Goal: Information Seeking & Learning: Learn about a topic

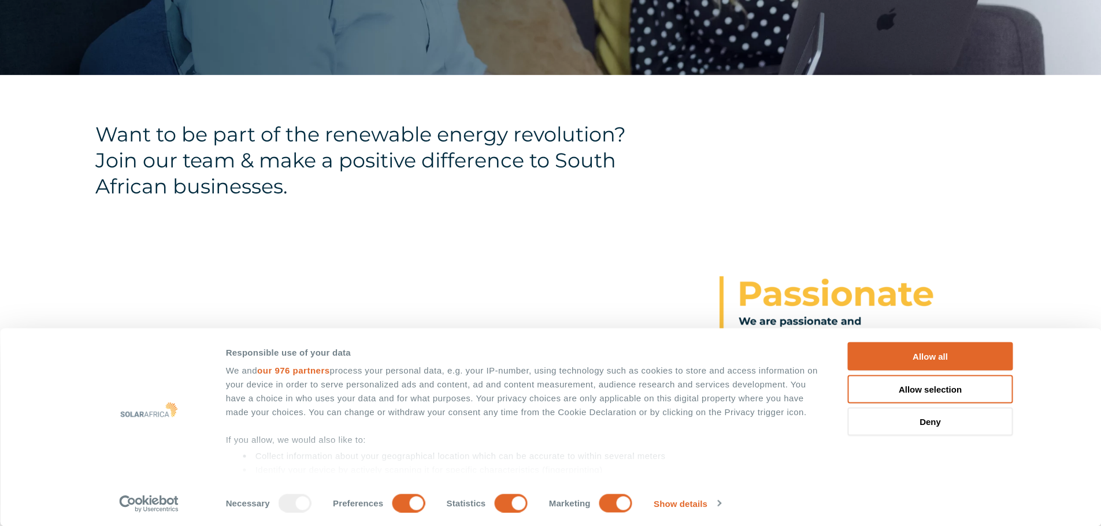
scroll to position [405, 0]
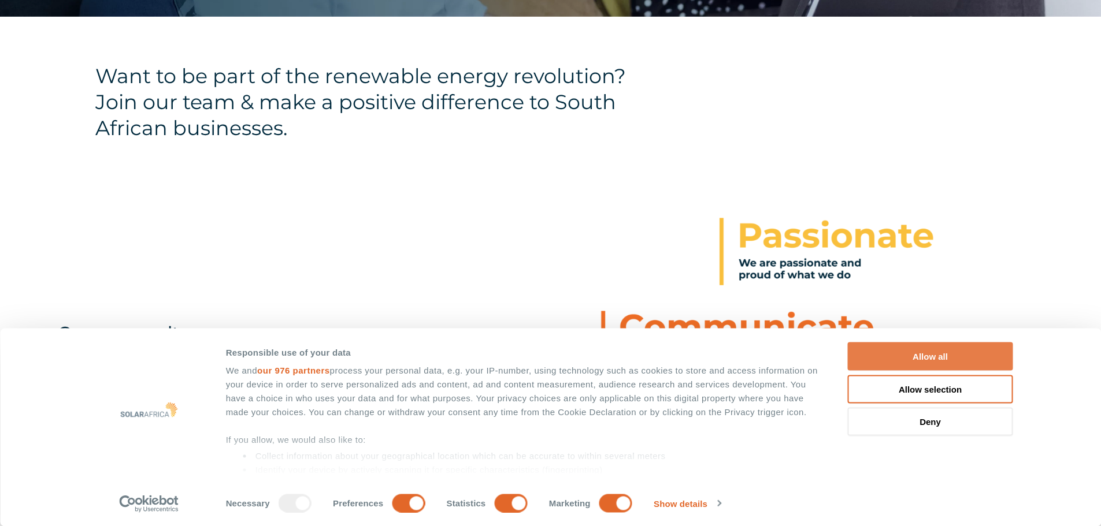
click at [915, 352] on button "Allow all" at bounding box center [930, 357] width 165 height 28
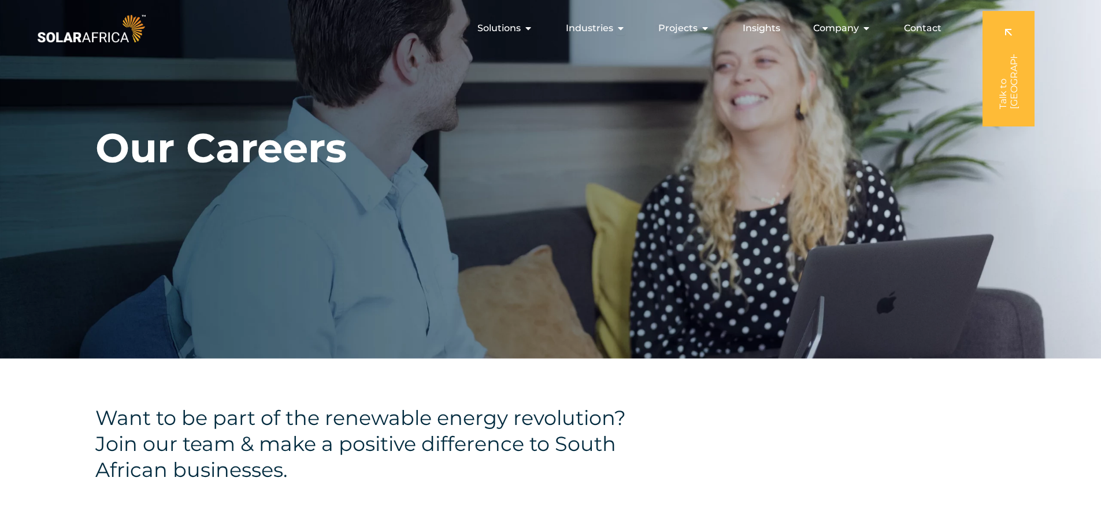
scroll to position [0, 0]
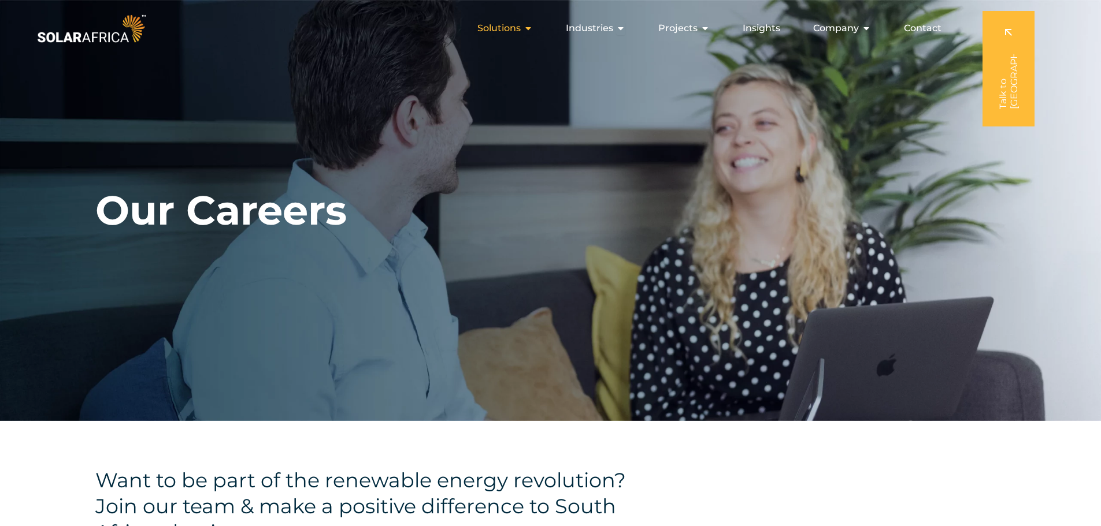
click at [533, 27] on icon "Menu" at bounding box center [528, 28] width 9 height 9
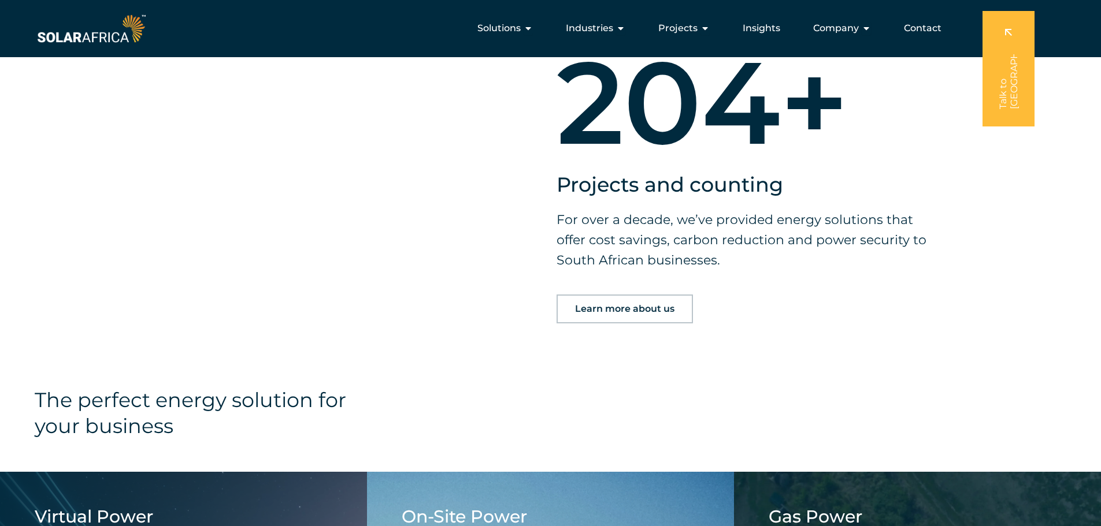
scroll to position [925, 0]
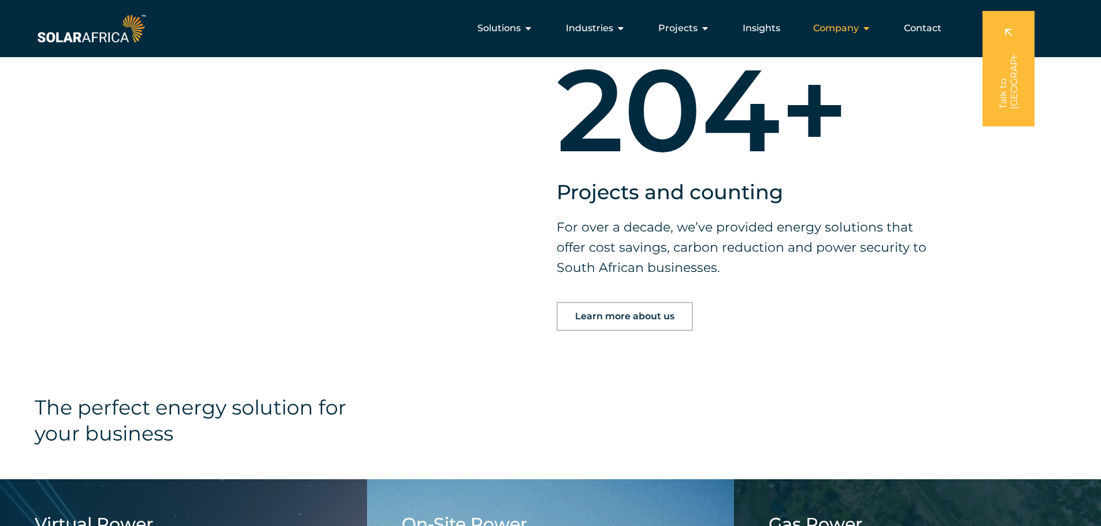
click at [867, 28] on icon "Menu" at bounding box center [866, 28] width 9 height 9
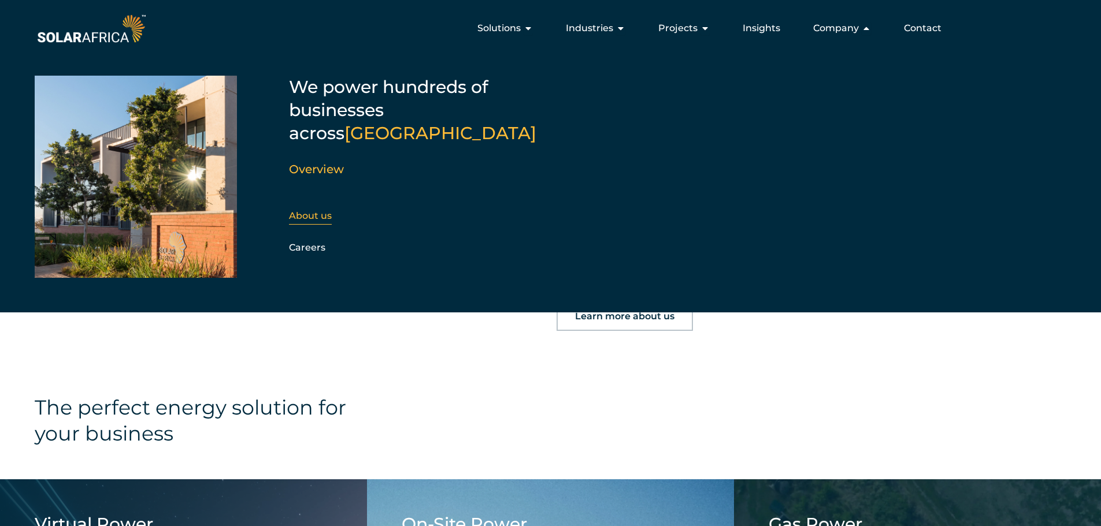
click at [313, 210] on link "About us" at bounding box center [310, 215] width 43 height 11
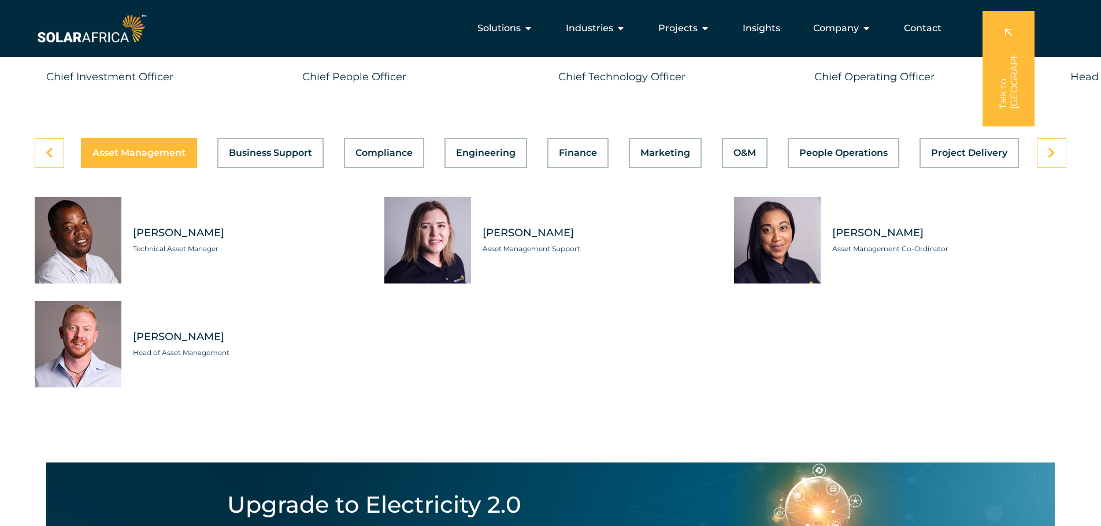
scroll to position [3178, 0]
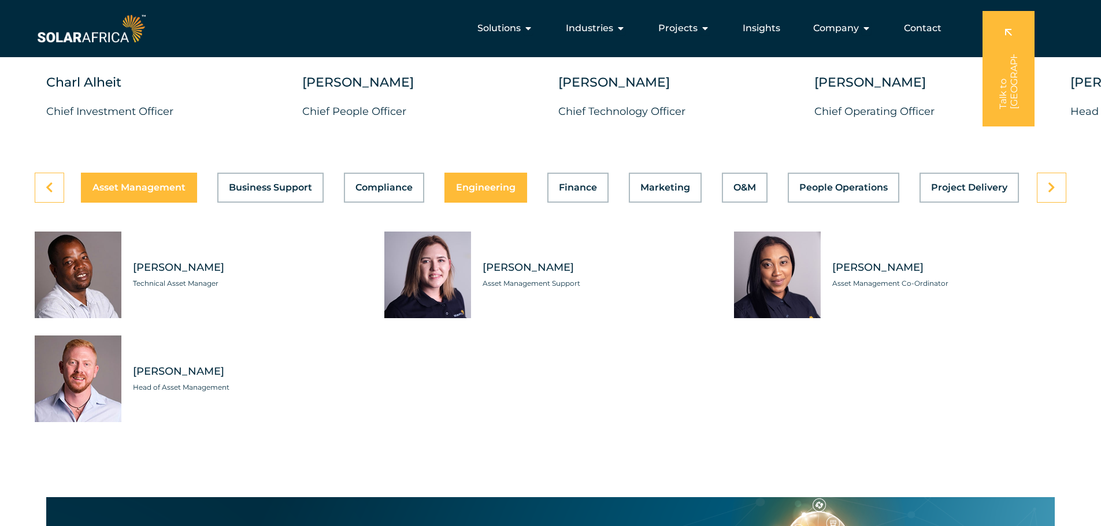
click at [470, 173] on div "Asset Management Business Support Compliance Engineering Finance Marketing O&M …" at bounding box center [551, 188] width 1032 height 30
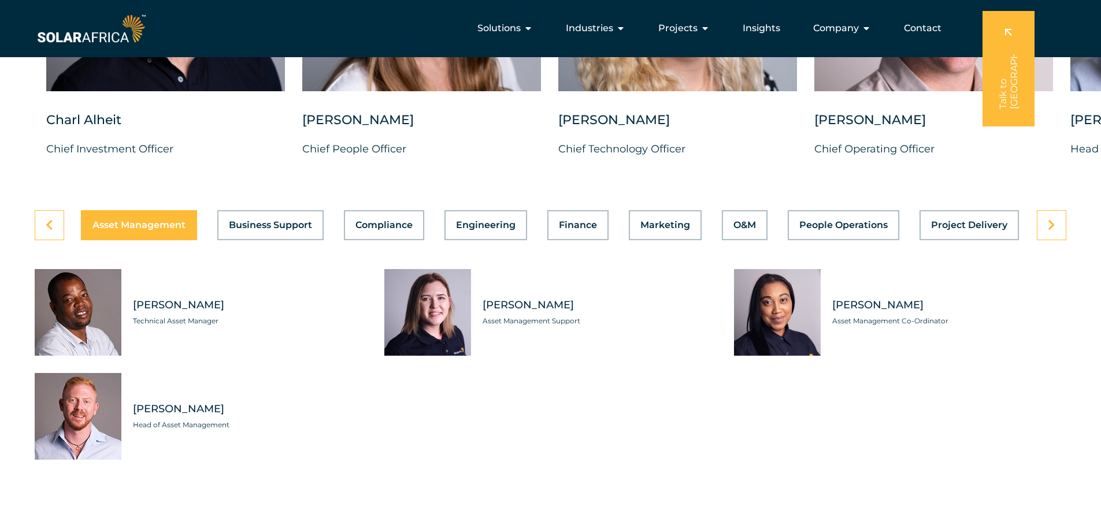
scroll to position [3121, 0]
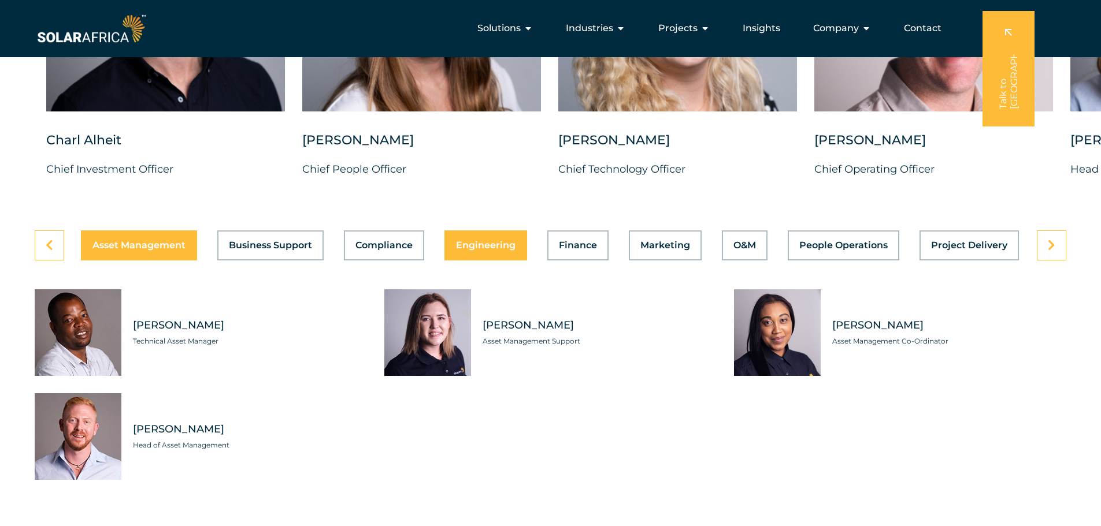
click at [486, 241] on span "Engineering" at bounding box center [486, 245] width 60 height 9
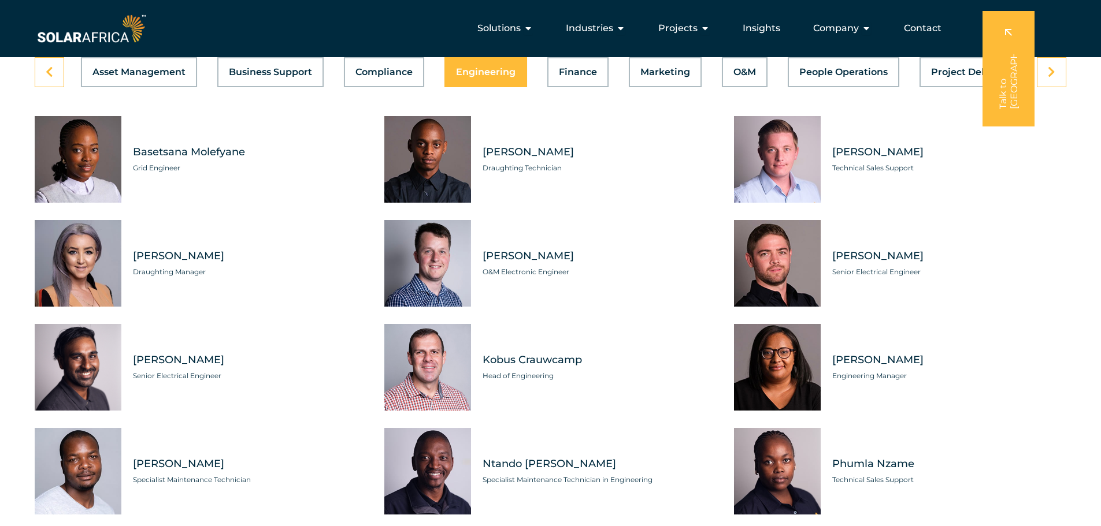
scroll to position [3236, 0]
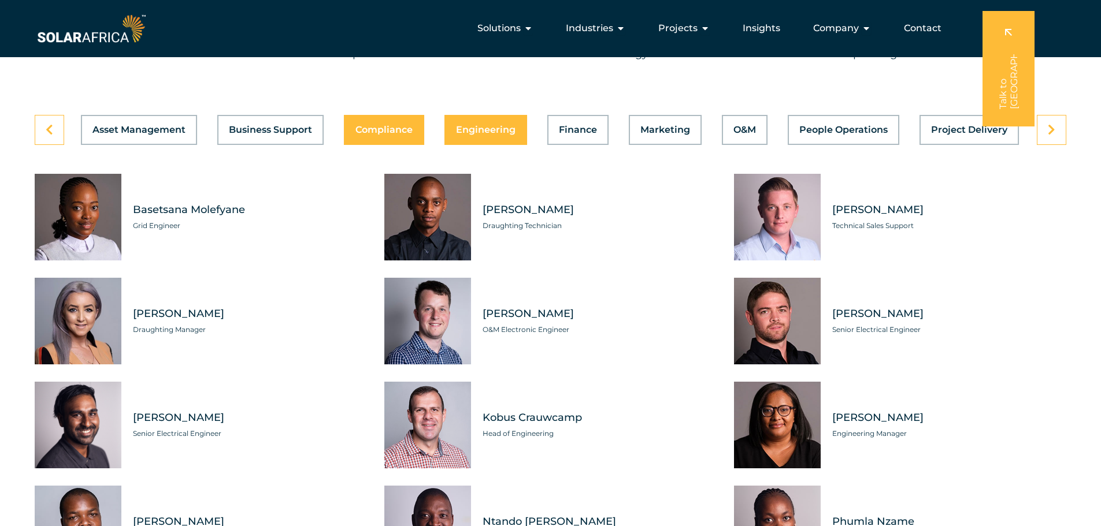
click at [388, 127] on button "Compliance" at bounding box center [384, 130] width 80 height 30
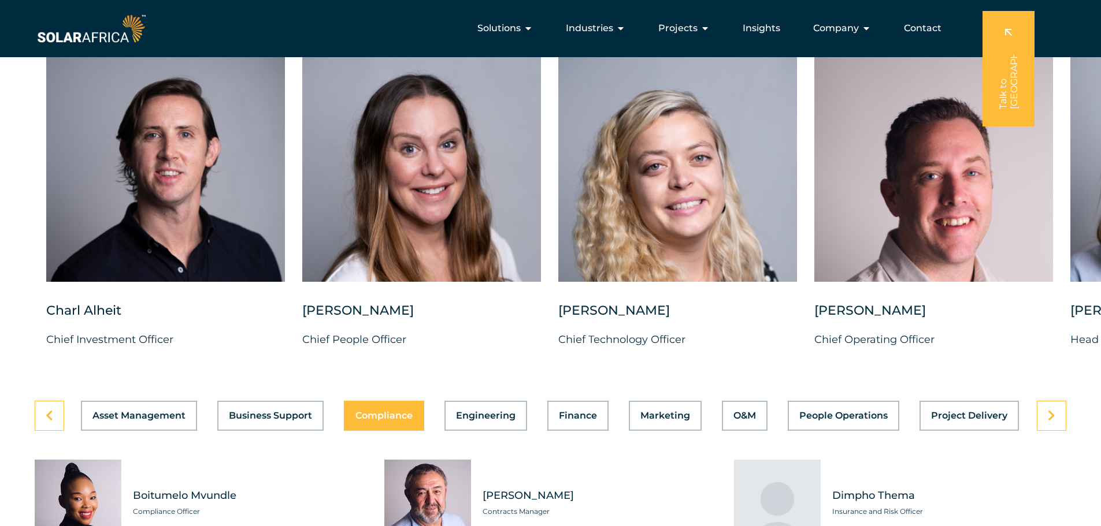
scroll to position [2947, 0]
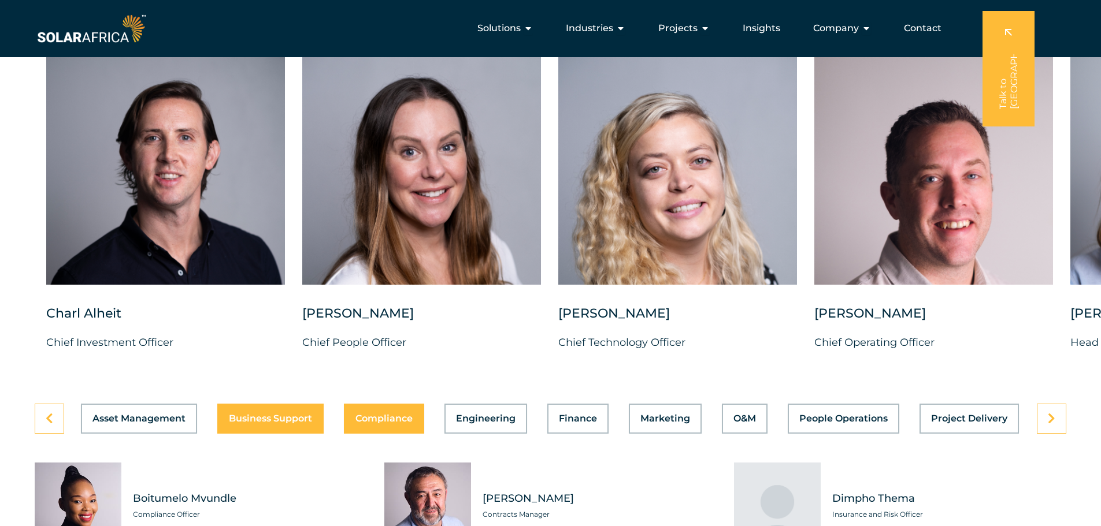
click at [263, 412] on div "Asset Management Business Support Compliance Engineering Finance Marketing O&M …" at bounding box center [551, 419] width 1032 height 30
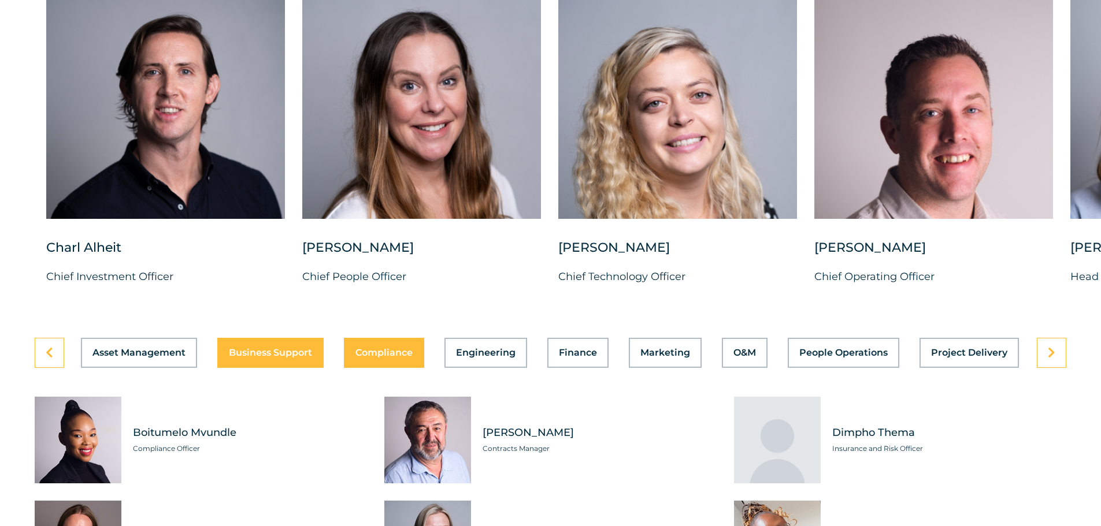
scroll to position [3063, 0]
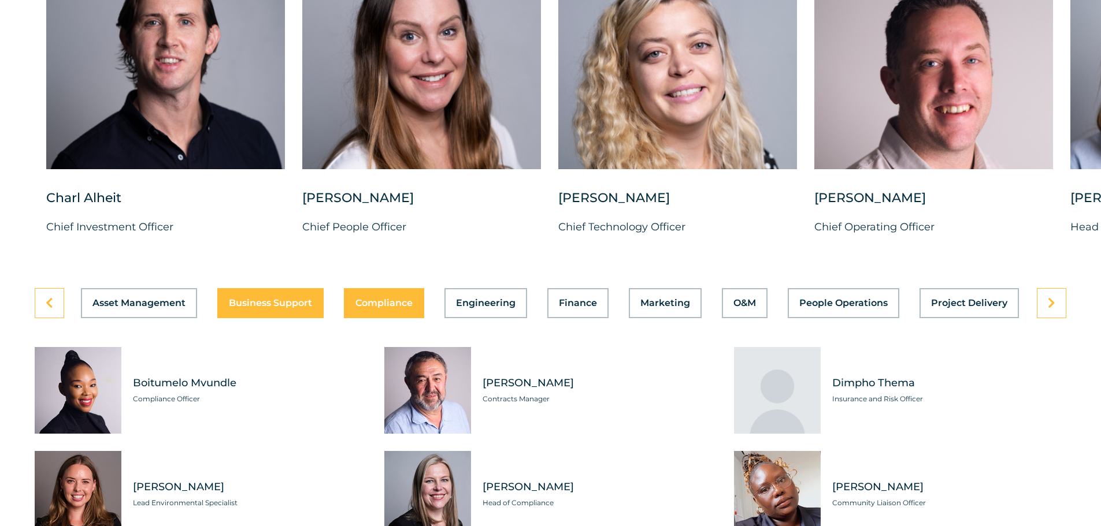
click at [290, 299] on span "Business Support" at bounding box center [270, 303] width 83 height 9
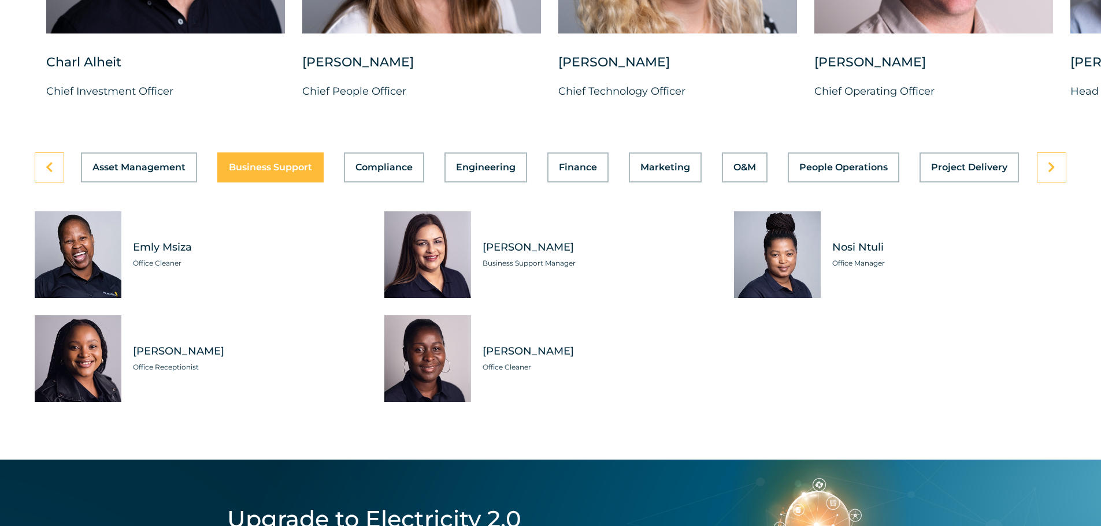
scroll to position [3178, 0]
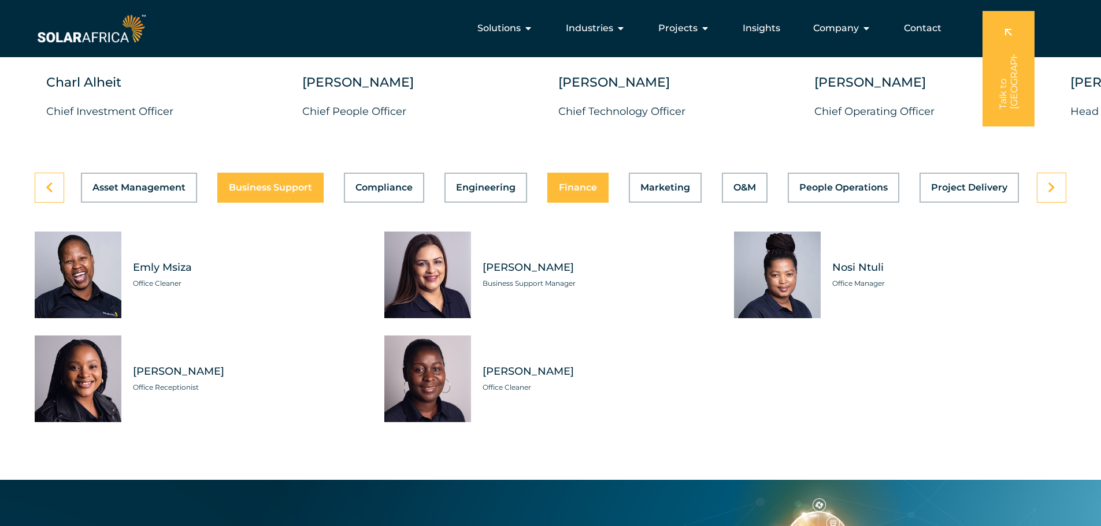
click at [574, 180] on div "Asset Management Business Support Compliance Engineering Finance Marketing O&M …" at bounding box center [551, 188] width 1032 height 30
click at [575, 183] on span "Finance" at bounding box center [578, 187] width 38 height 9
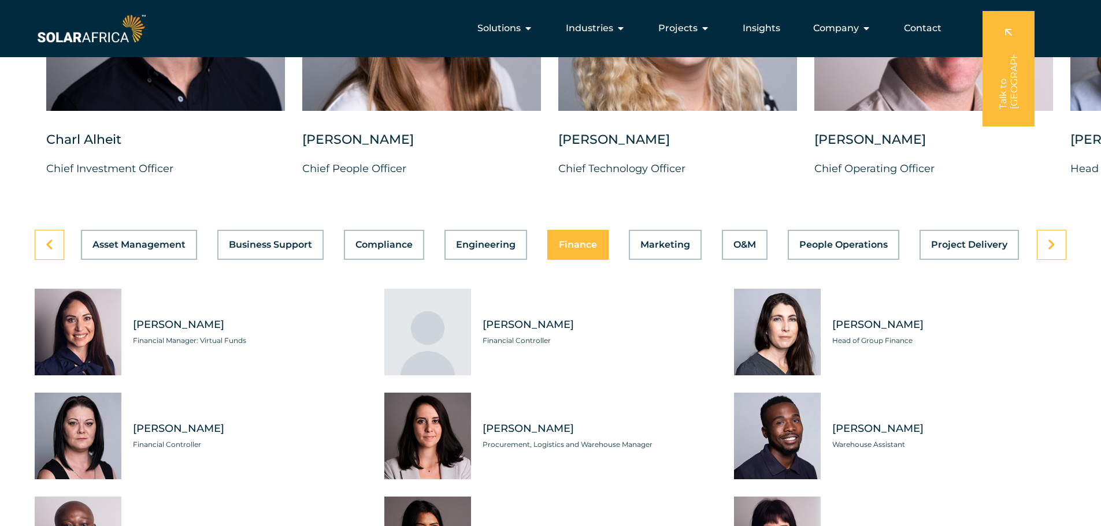
scroll to position [3121, 0]
click at [675, 241] on span "Marketing" at bounding box center [665, 245] width 50 height 9
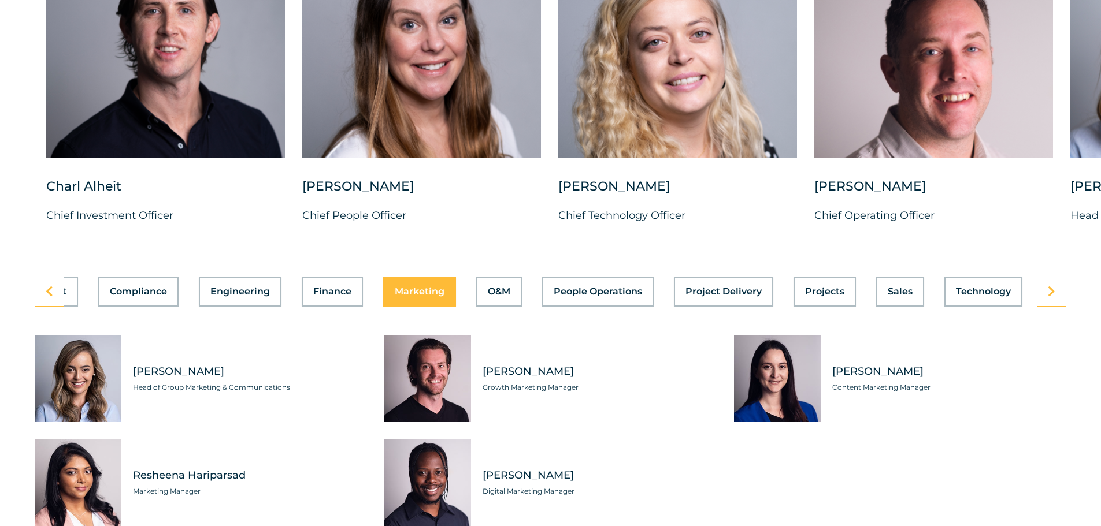
scroll to position [3005, 0]
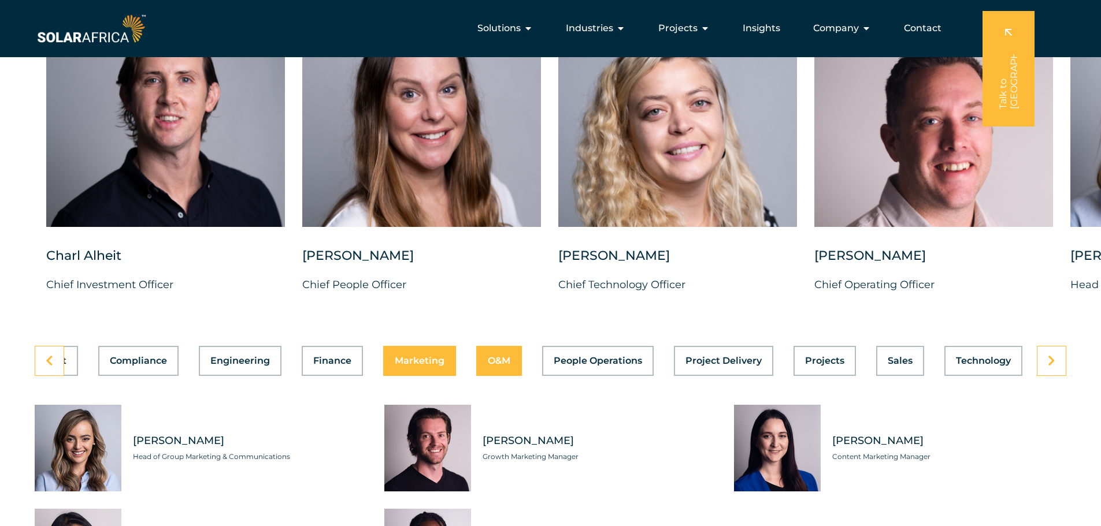
click at [491, 357] on span "O&M" at bounding box center [499, 361] width 23 height 9
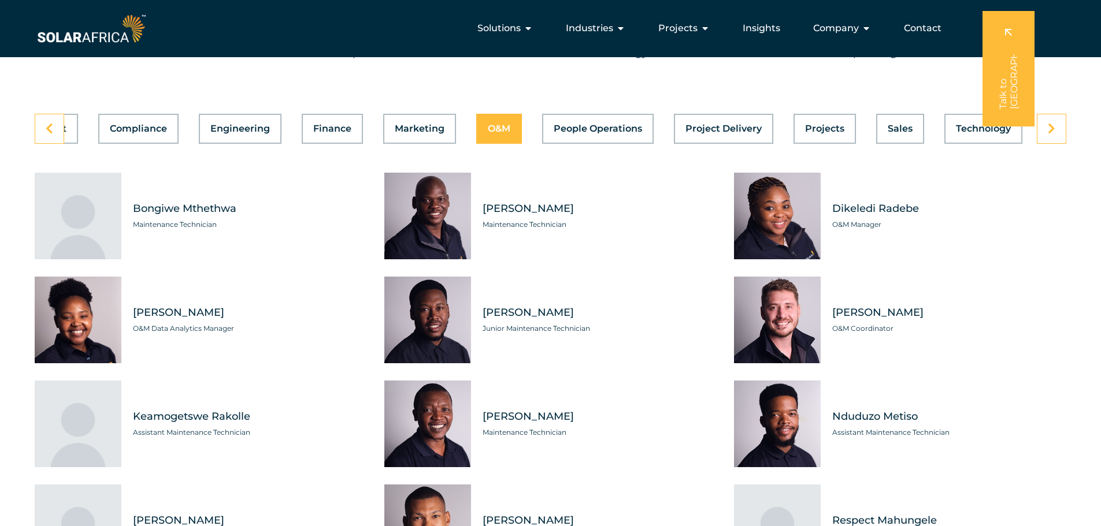
scroll to position [3236, 0]
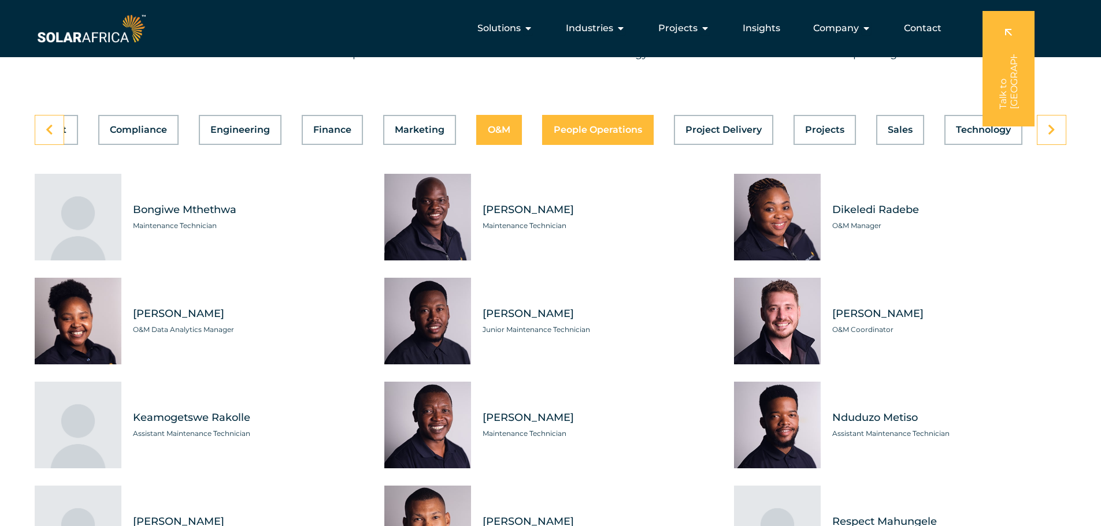
click at [589, 125] on span "People Operations" at bounding box center [598, 129] width 88 height 9
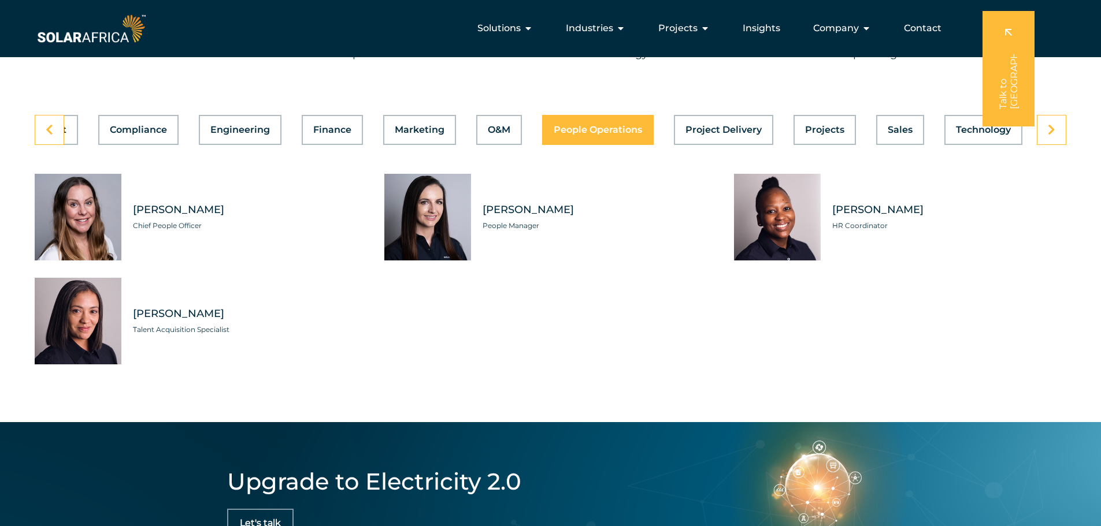
scroll to position [0, 246]
click at [708, 127] on button "Project Delivery" at bounding box center [723, 130] width 99 height 30
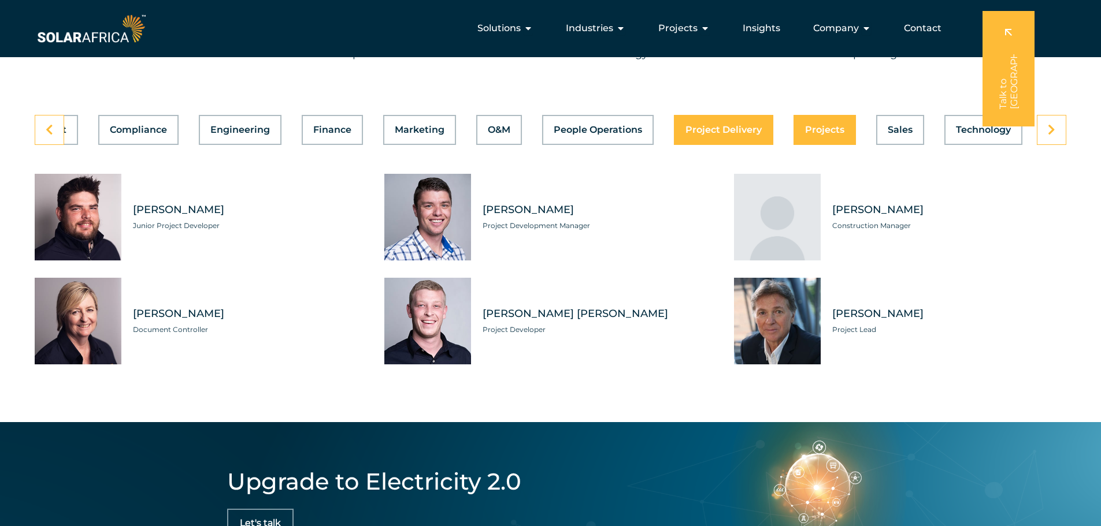
click at [817, 125] on span "Projects" at bounding box center [824, 129] width 39 height 9
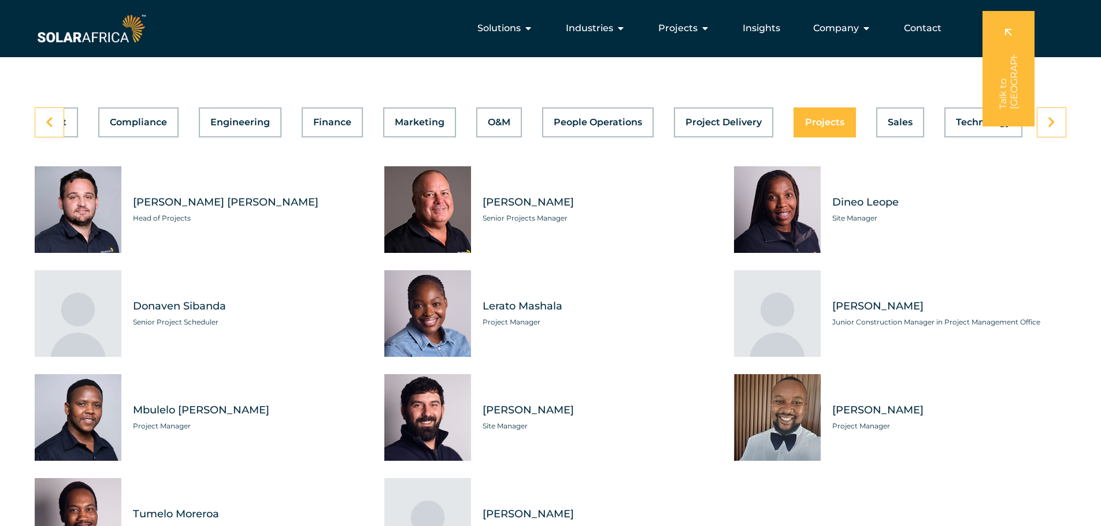
scroll to position [3236, 0]
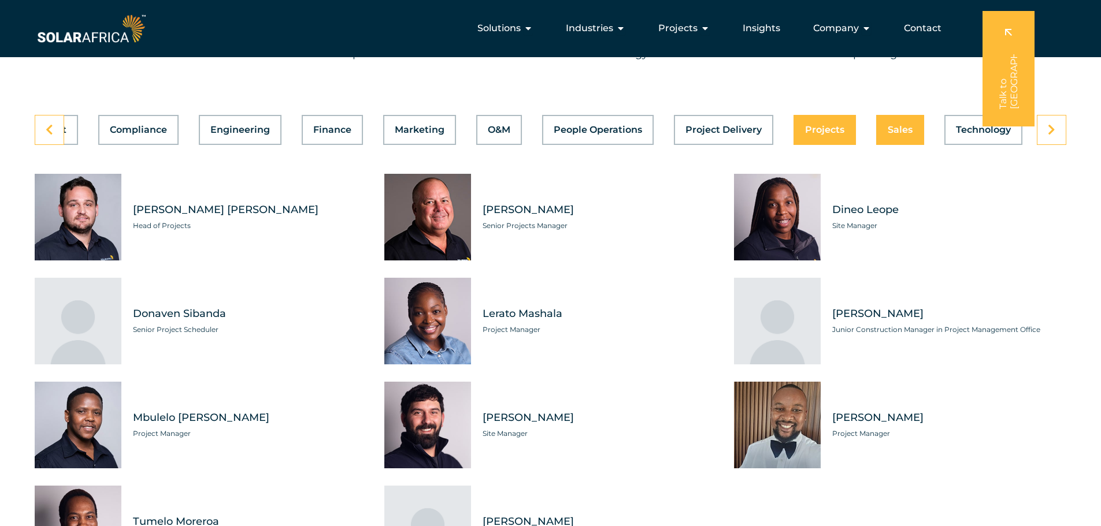
click at [914, 123] on div "Asset Management Business Support Compliance Engineering Finance Marketing O&M …" at bounding box center [551, 130] width 1032 height 30
click at [893, 121] on div "Asset Management Business Support Compliance Engineering Finance Marketing O&M …" at bounding box center [551, 130] width 1032 height 30
click at [975, 125] on span "Technology" at bounding box center [983, 129] width 55 height 9
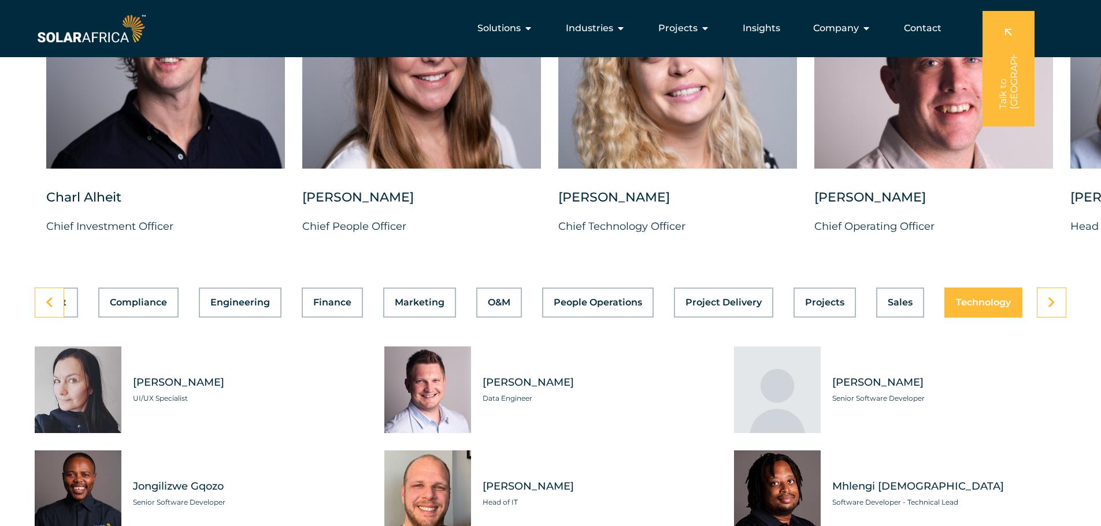
scroll to position [3063, 0]
click at [1054, 299] on icon at bounding box center [1052, 304] width 8 height 12
click at [51, 298] on icon at bounding box center [50, 304] width 8 height 12
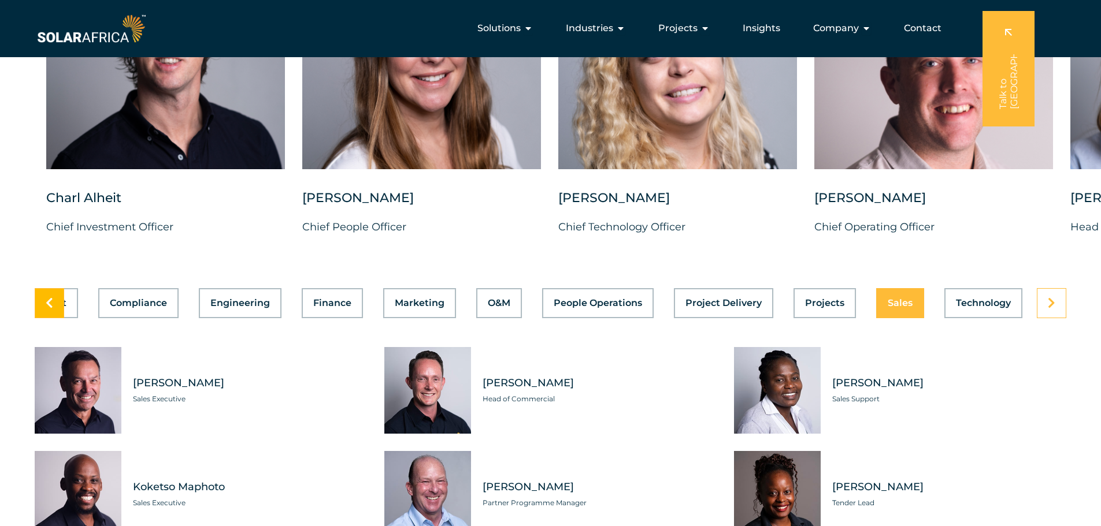
scroll to position [0, 246]
click at [986, 288] on div "Asset Management Business Support Compliance Engineering Finance Marketing O&M …" at bounding box center [551, 303] width 1032 height 30
click at [991, 299] on span "Technology" at bounding box center [983, 303] width 55 height 9
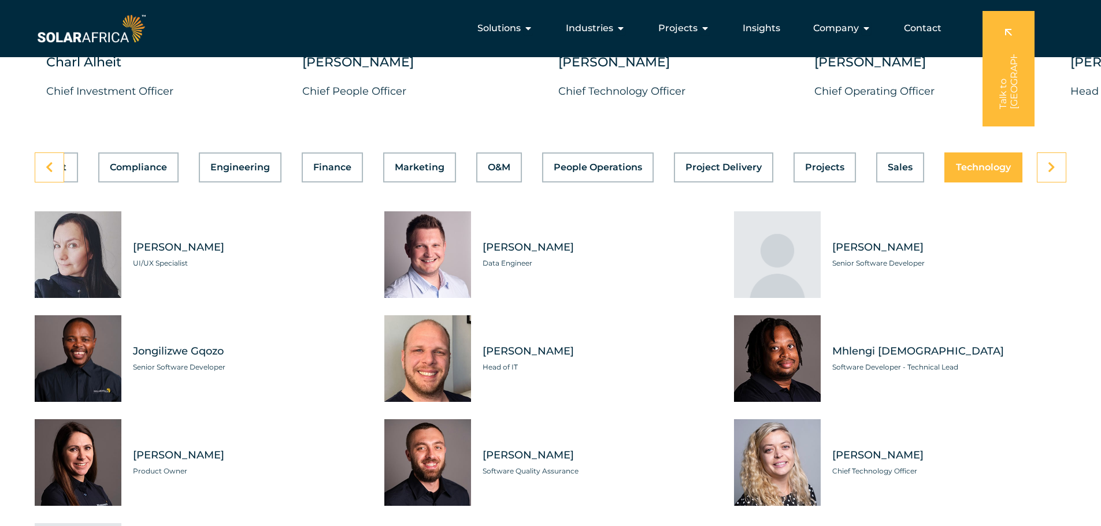
scroll to position [3178, 0]
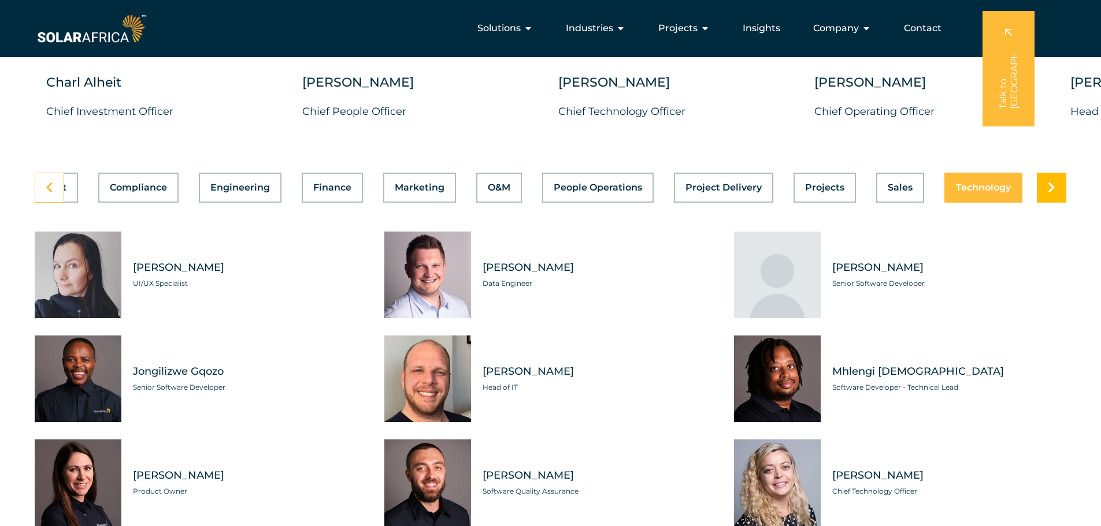
click at [1058, 182] on link at bounding box center [1051, 188] width 29 height 30
click at [43, 182] on link at bounding box center [49, 188] width 29 height 30
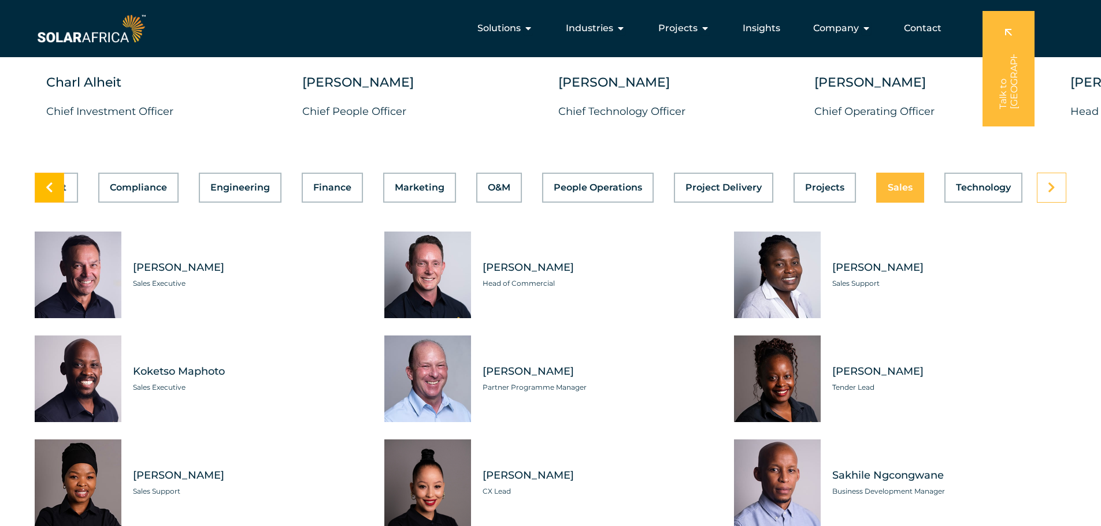
click at [43, 181] on link at bounding box center [49, 188] width 29 height 30
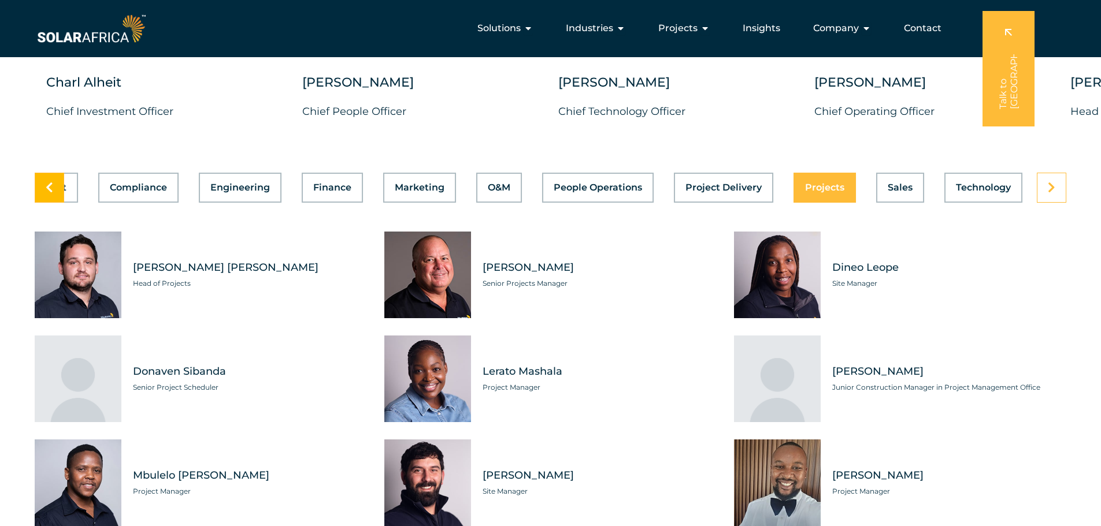
scroll to position [0, 246]
click at [43, 181] on link at bounding box center [49, 188] width 29 height 30
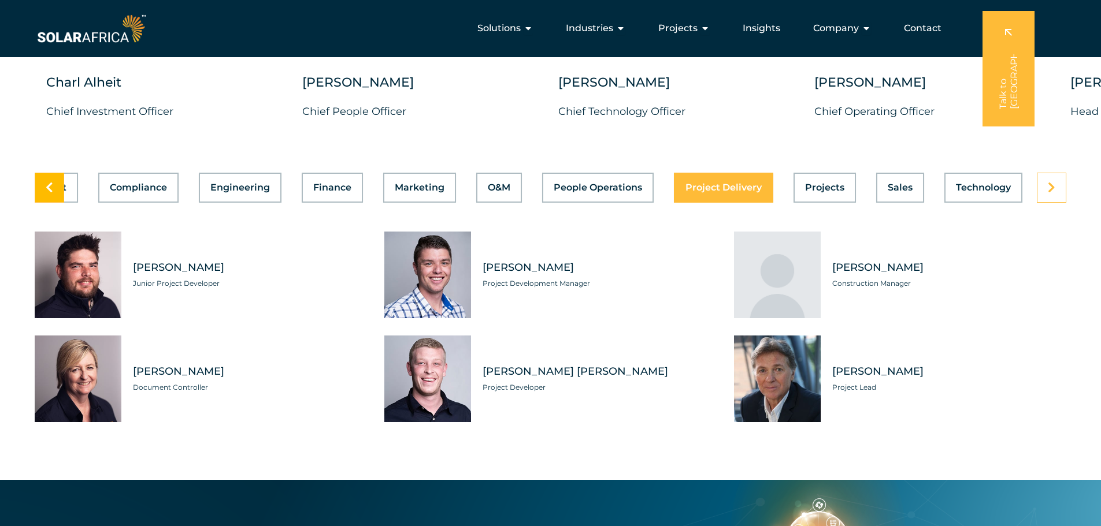
click at [43, 181] on link at bounding box center [49, 188] width 29 height 30
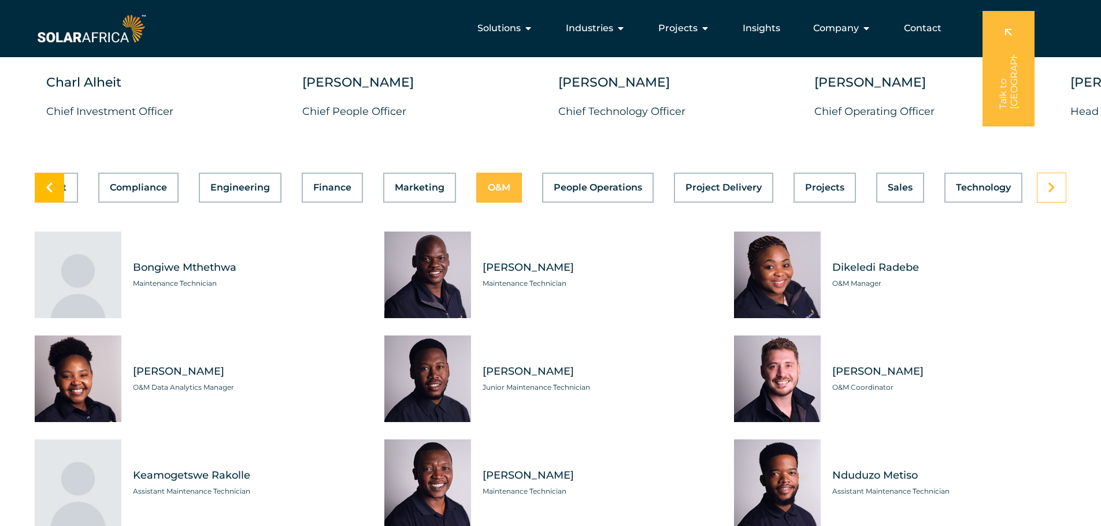
click at [44, 184] on link at bounding box center [49, 188] width 29 height 30
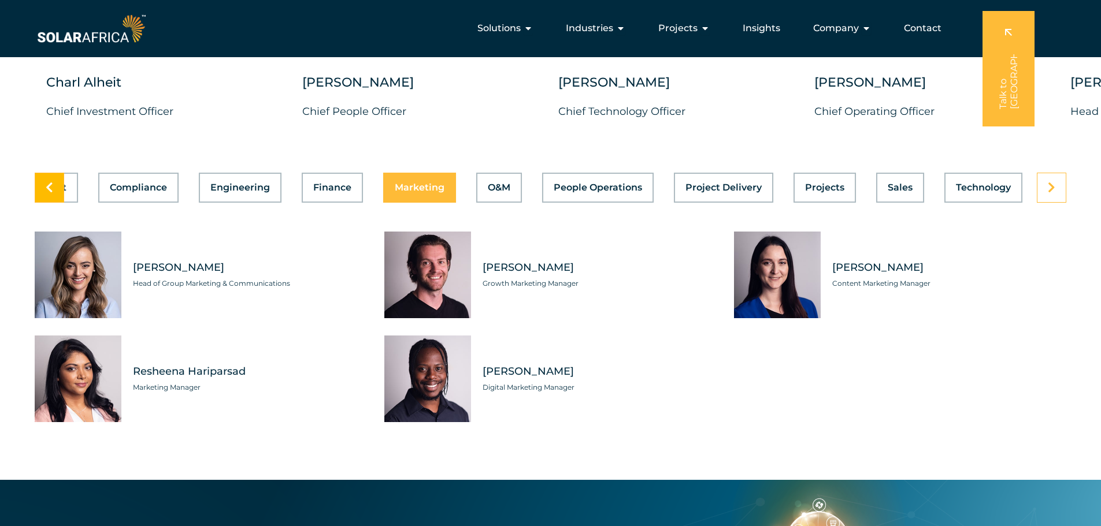
click at [44, 184] on link at bounding box center [49, 188] width 29 height 30
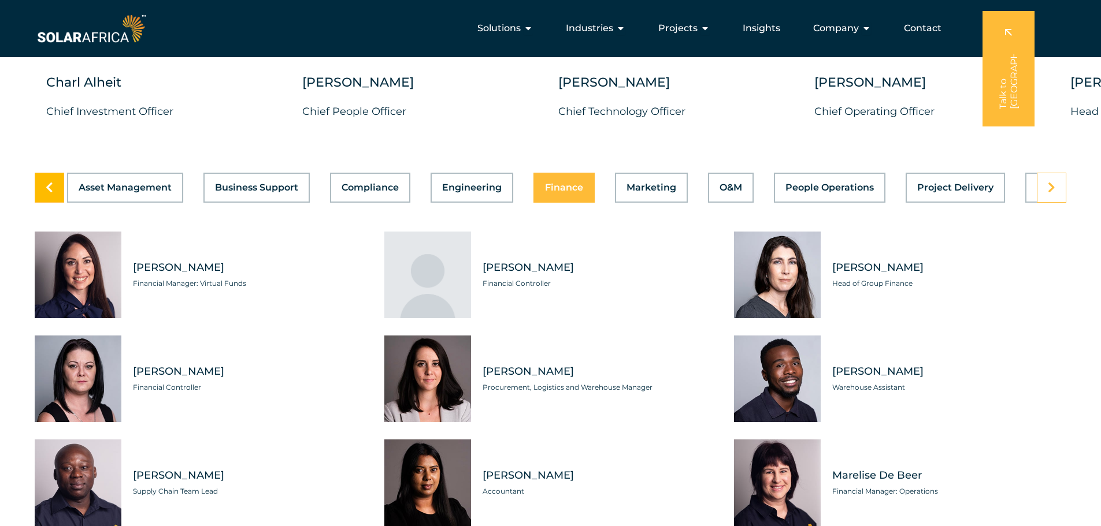
scroll to position [0, 0]
click at [44, 184] on link at bounding box center [49, 188] width 29 height 30
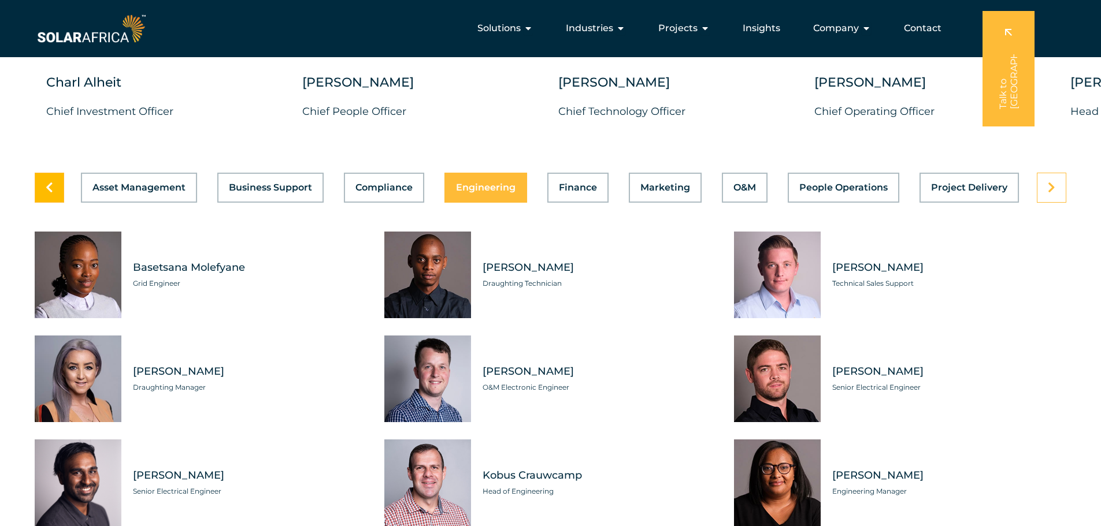
click at [44, 185] on link at bounding box center [49, 188] width 29 height 30
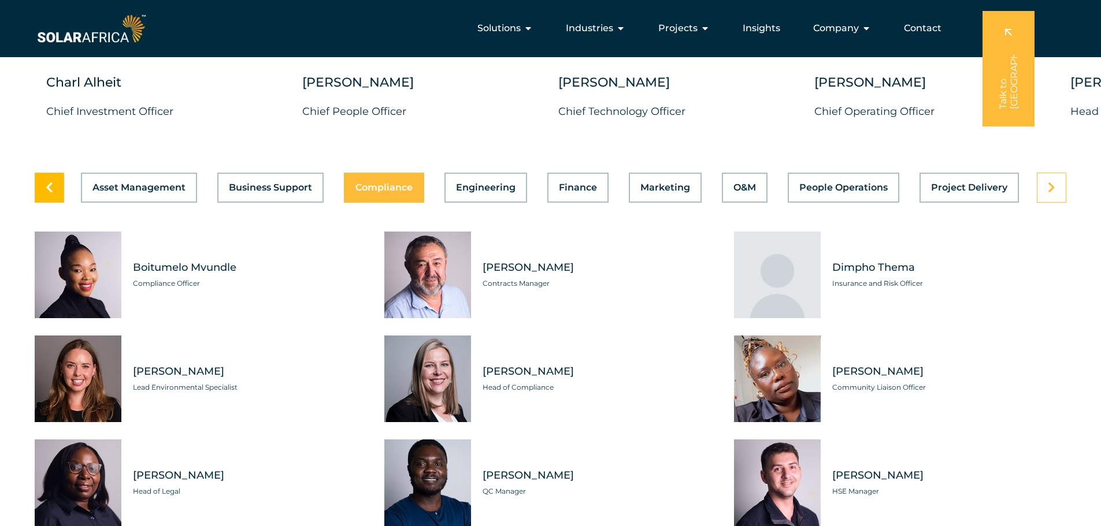
click at [44, 185] on link at bounding box center [49, 188] width 29 height 30
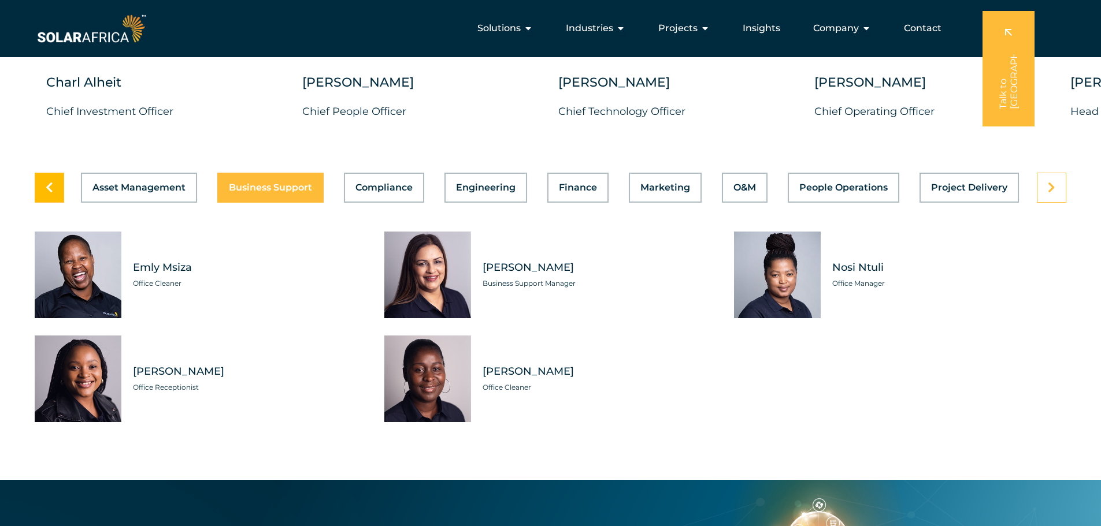
click at [44, 185] on link at bounding box center [49, 188] width 29 height 30
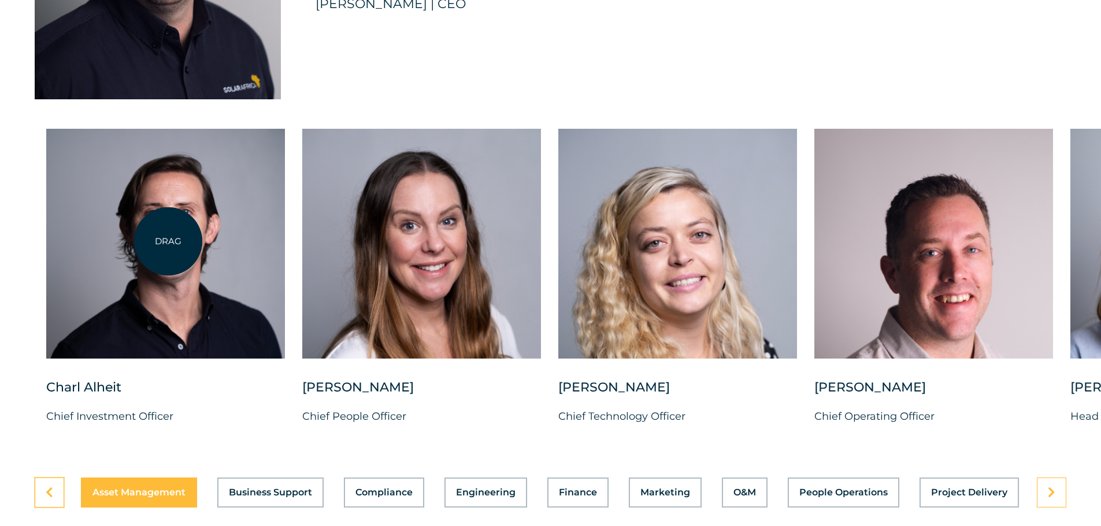
scroll to position [2889, 0]
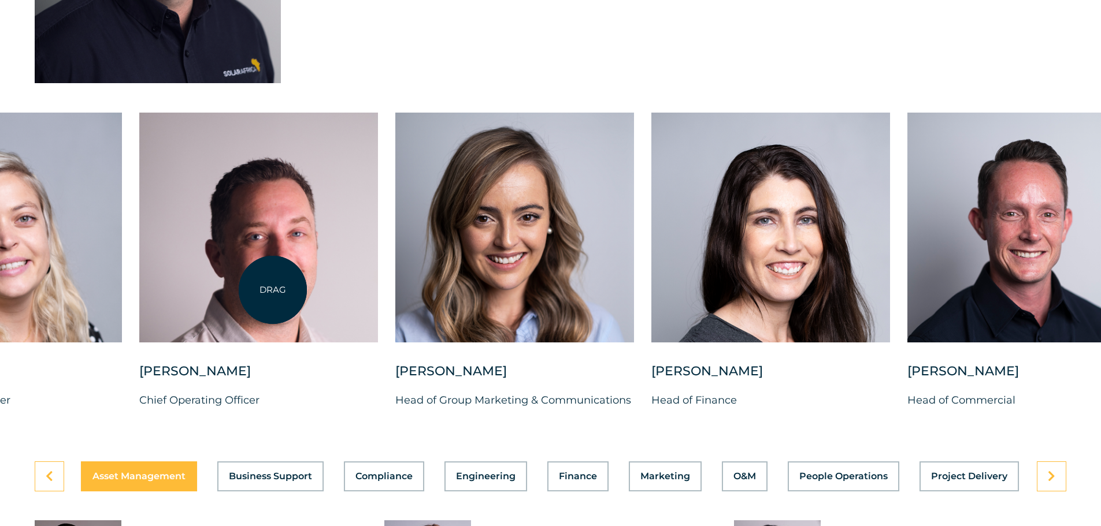
drag, startPoint x: 948, startPoint y: 262, endPoint x: 273, endPoint y: 290, distance: 675.6
click at [273, 290] on div at bounding box center [258, 228] width 239 height 230
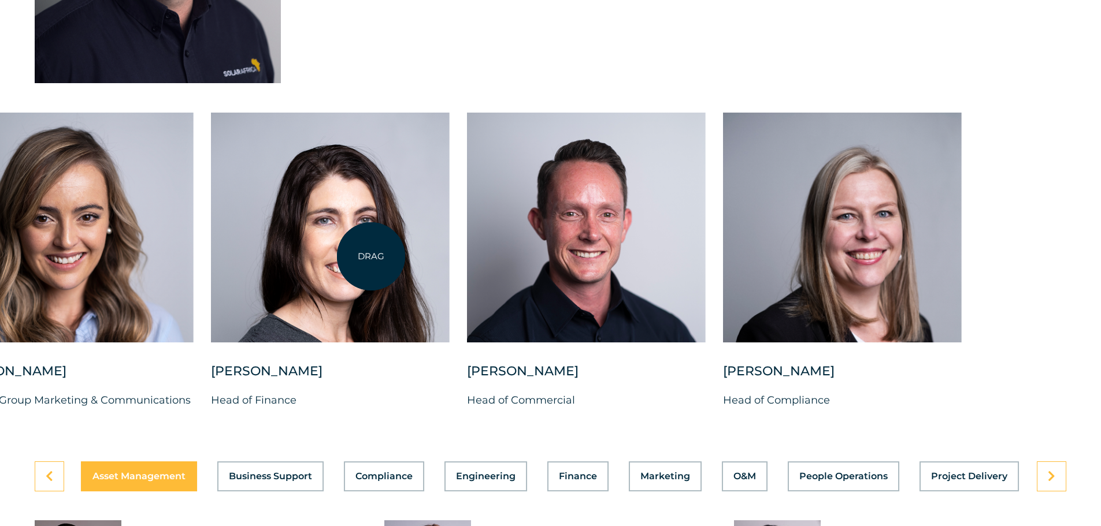
drag, startPoint x: 826, startPoint y: 247, endPoint x: 370, endPoint y: 257, distance: 456.6
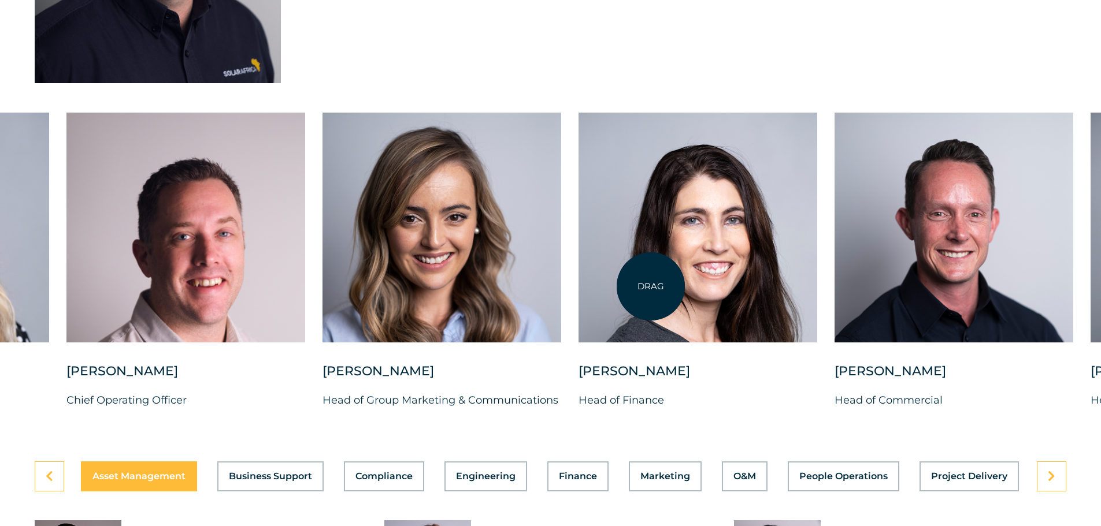
drag, startPoint x: 374, startPoint y: 235, endPoint x: 681, endPoint y: 290, distance: 311.2
click at [681, 290] on div at bounding box center [697, 228] width 239 height 230
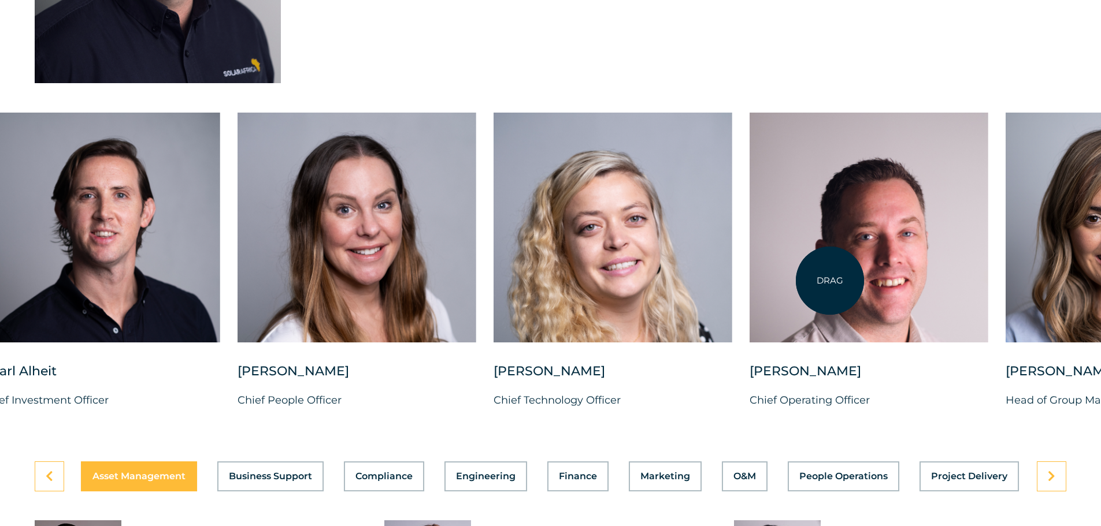
drag, startPoint x: 380, startPoint y: 240, endPoint x: 956, endPoint y: 286, distance: 578.0
click at [949, 289] on div at bounding box center [869, 228] width 239 height 230
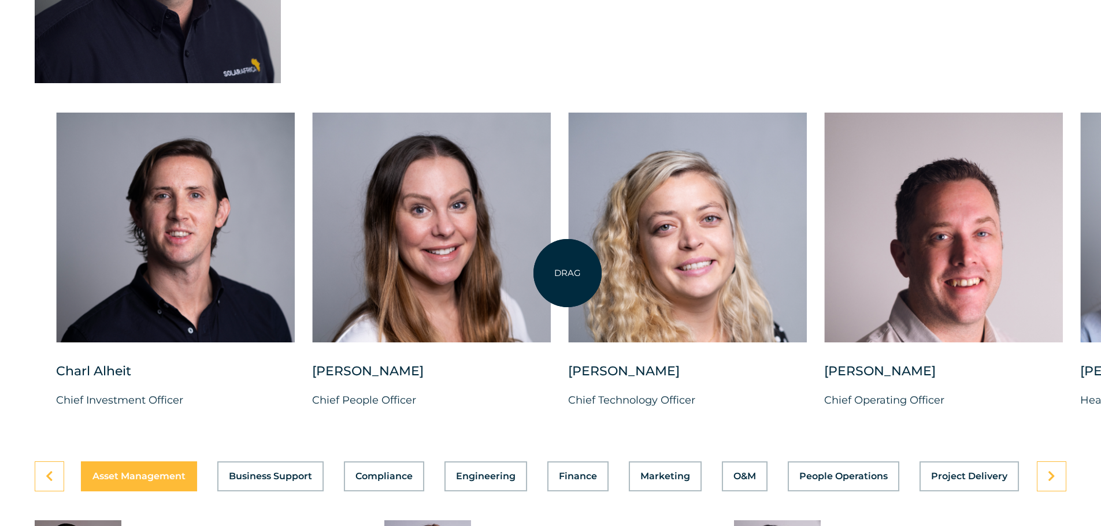
drag, startPoint x: 517, startPoint y: 259, endPoint x: 353, endPoint y: 227, distance: 167.3
click at [368, 232] on div at bounding box center [431, 228] width 239 height 230
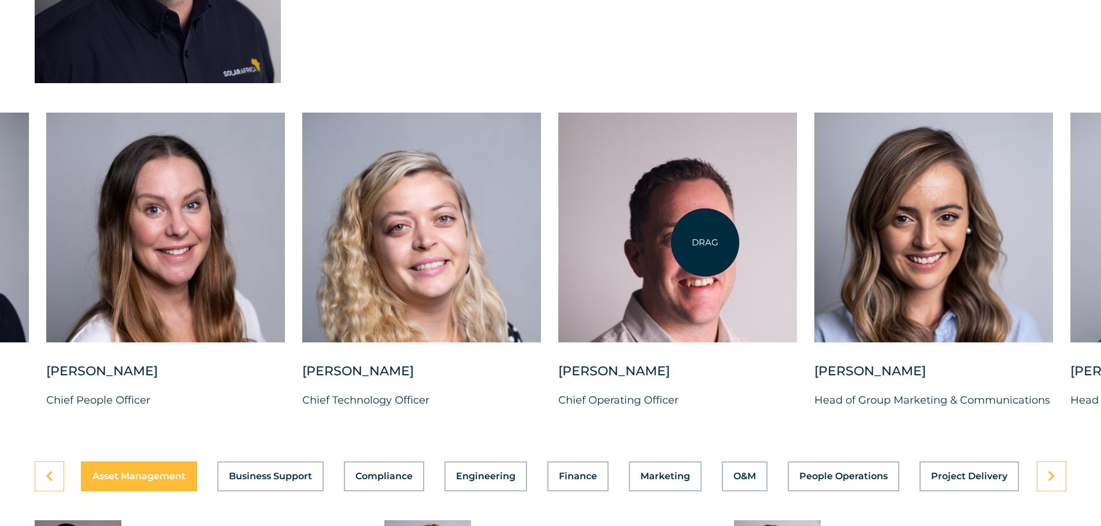
drag, startPoint x: 505, startPoint y: 240, endPoint x: 244, endPoint y: 179, distance: 267.6
click at [558, 185] on div at bounding box center [677, 228] width 239 height 230
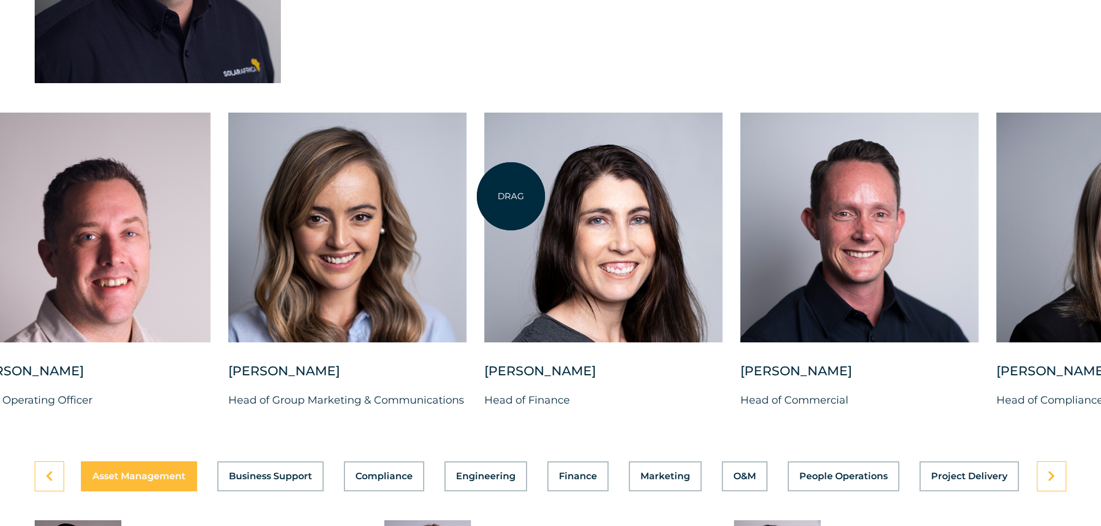
drag, startPoint x: 511, startPoint y: 196, endPoint x: 209, endPoint y: 147, distance: 306.2
click at [209, 147] on div "Charl Alheit Chief Investment Officer Candice Seggie Chief People Officer Suné …" at bounding box center [228, 270] width 2141 height 315
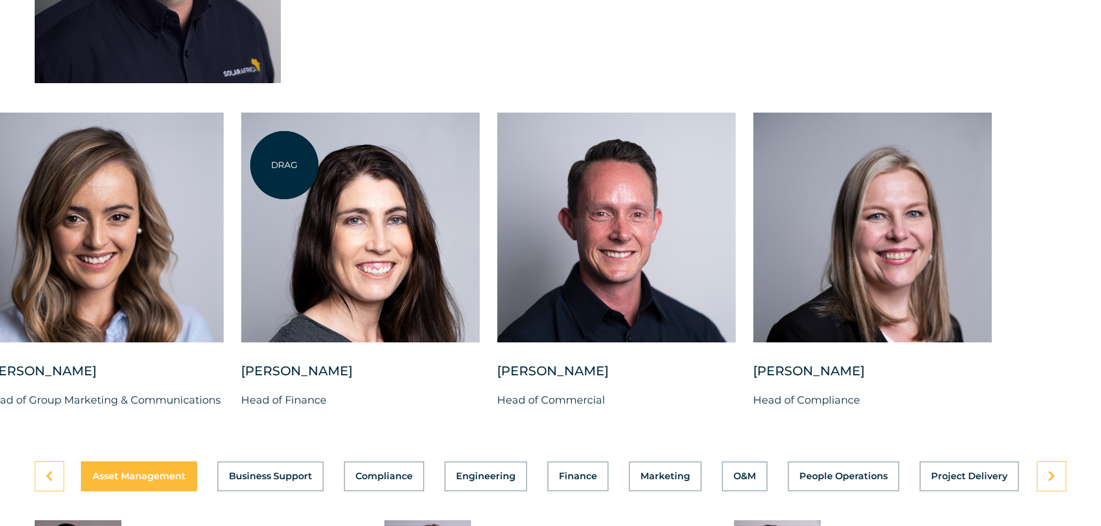
drag, startPoint x: 490, startPoint y: 192, endPoint x: 284, endPoint y: 165, distance: 207.4
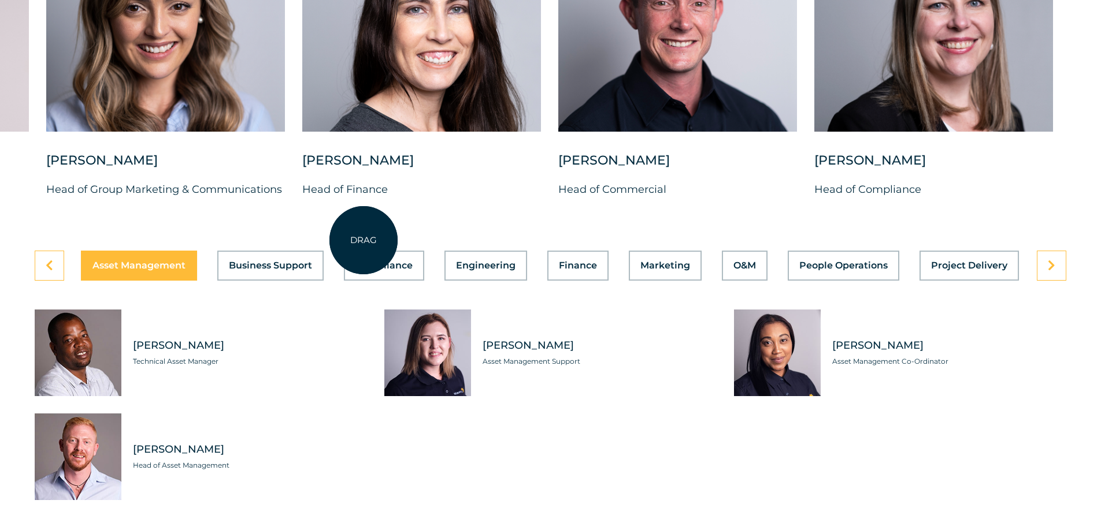
scroll to position [3121, 0]
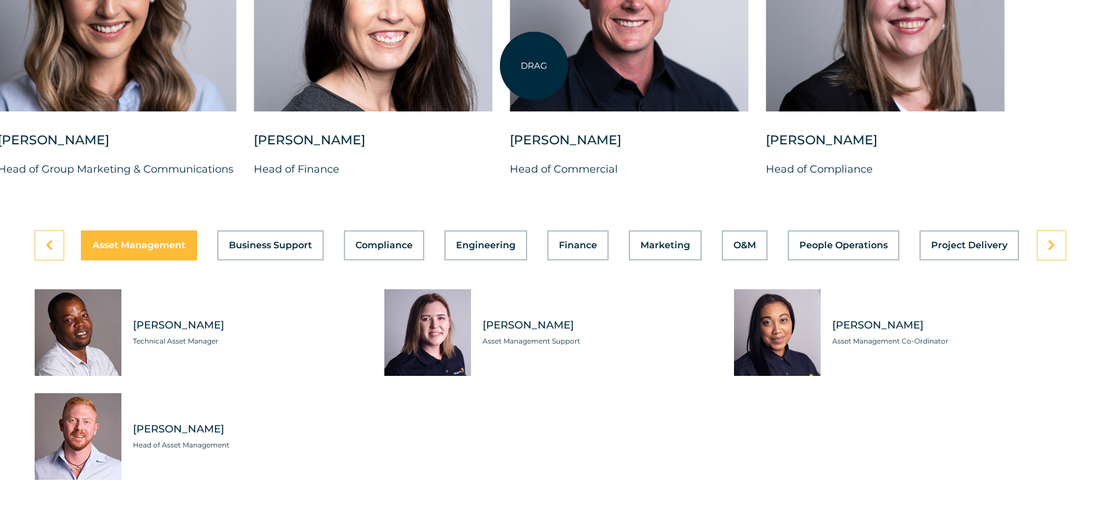
drag, startPoint x: 776, startPoint y: 60, endPoint x: 496, endPoint y: 69, distance: 279.9
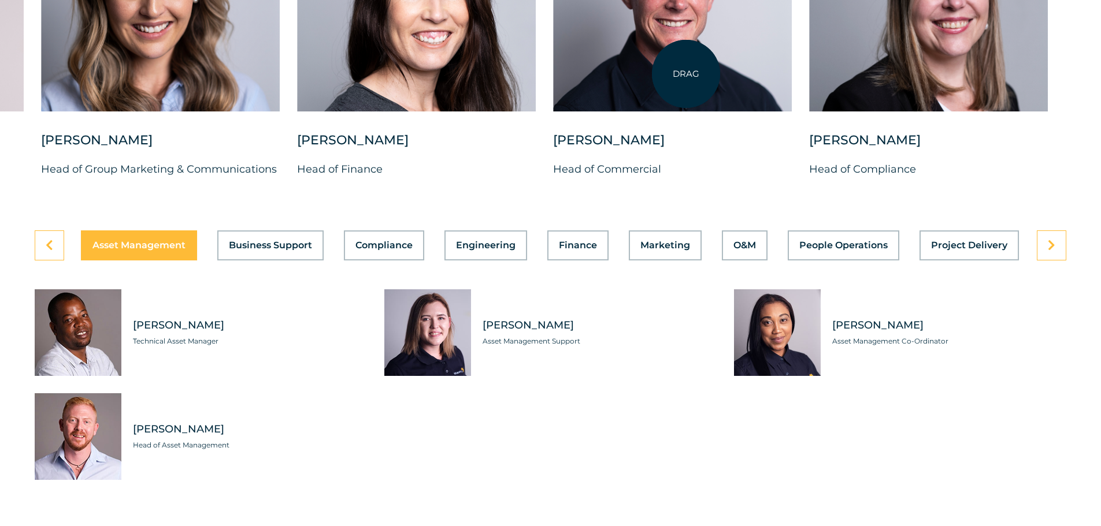
drag, startPoint x: 711, startPoint y: 68, endPoint x: 162, endPoint y: 16, distance: 551.5
click at [207, 28] on div "Charl Alheit Chief Investment Officer Candice Seggie Chief People Officer Suné …" at bounding box center [41, 39] width 2141 height 315
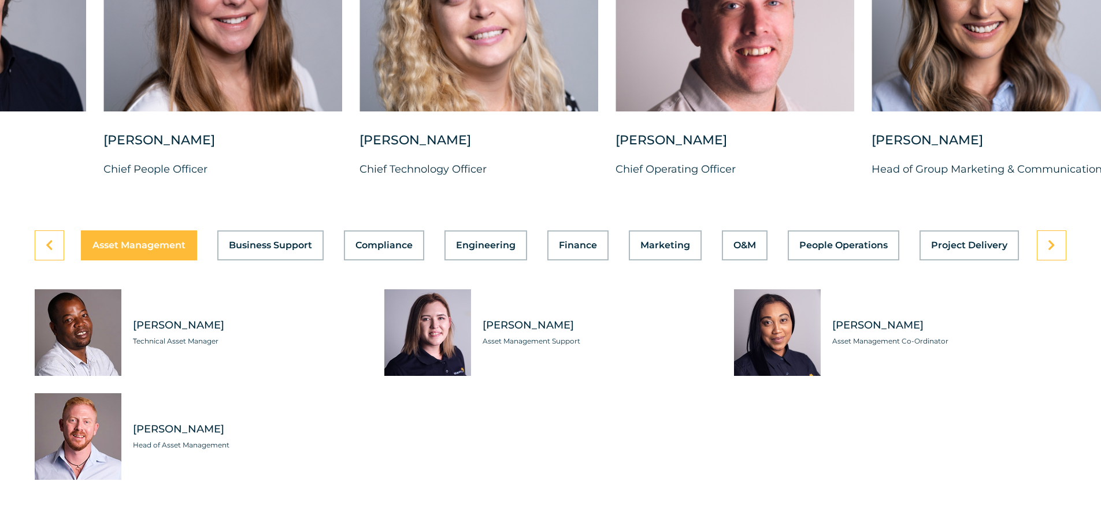
drag, startPoint x: 314, startPoint y: 60, endPoint x: 1109, endPoint y: 132, distance: 798.5
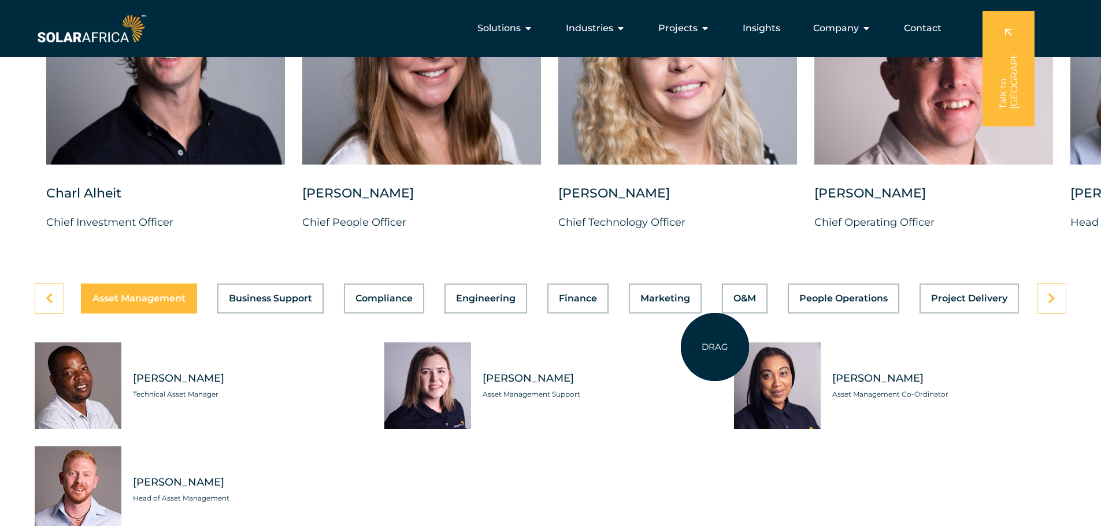
scroll to position [2909, 0]
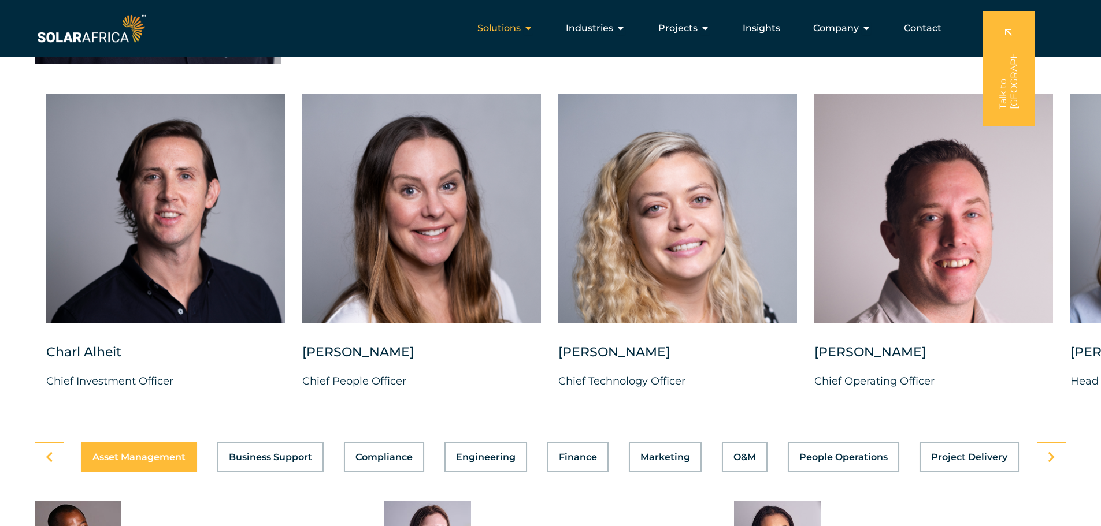
click at [529, 25] on icon "Menu" at bounding box center [528, 28] width 9 height 9
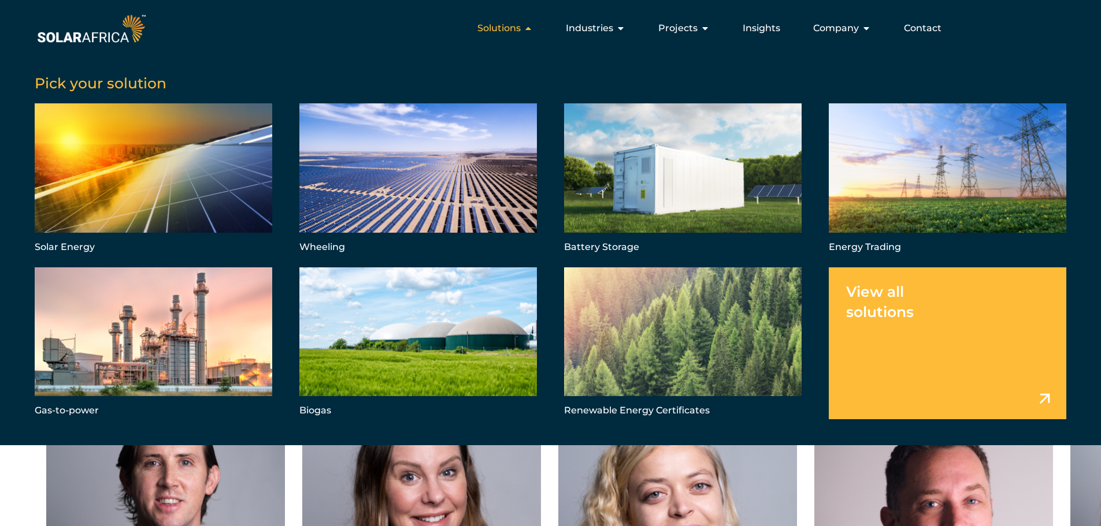
scroll to position [2620, 0]
click at [622, 24] on icon "Menu" at bounding box center [620, 28] width 9 height 9
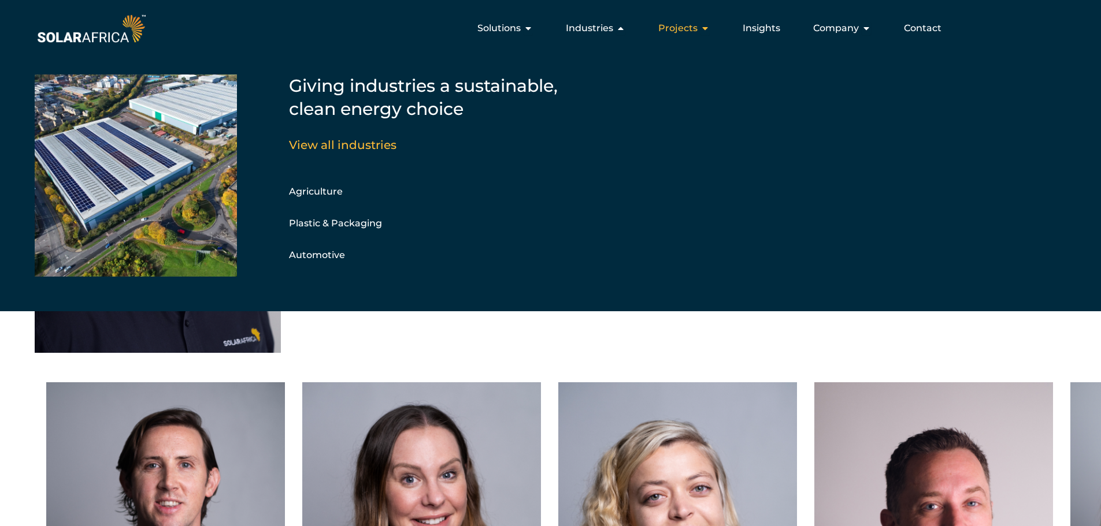
click at [706, 27] on icon "Menu" at bounding box center [704, 28] width 9 height 9
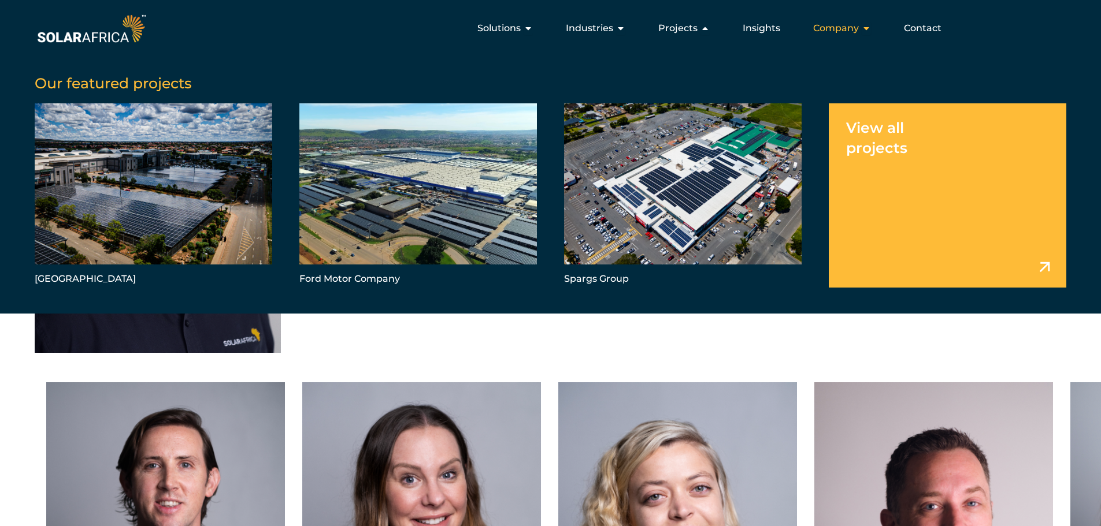
click at [867, 25] on icon "Menu" at bounding box center [866, 28] width 9 height 9
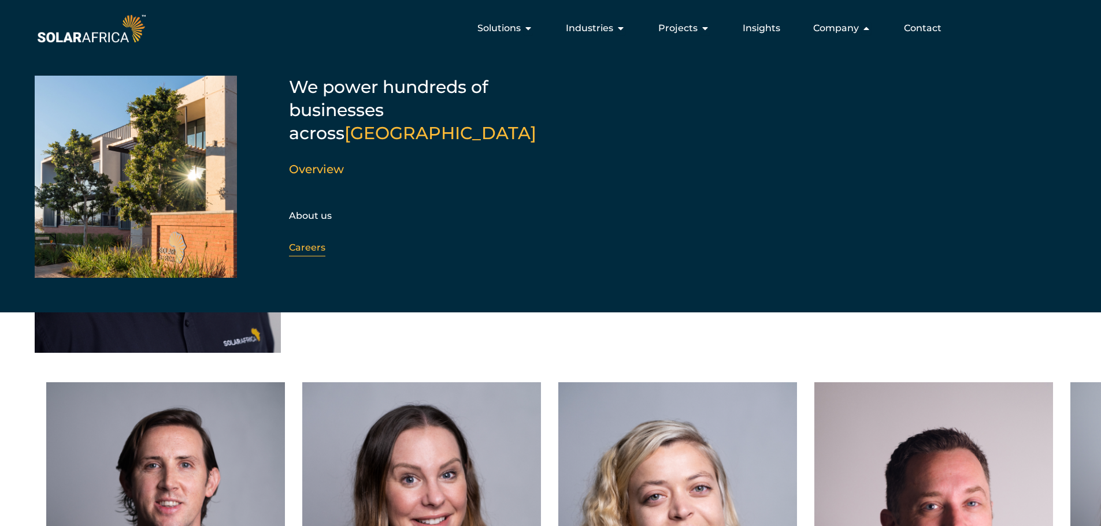
click at [316, 242] on link "Careers" at bounding box center [307, 247] width 36 height 11
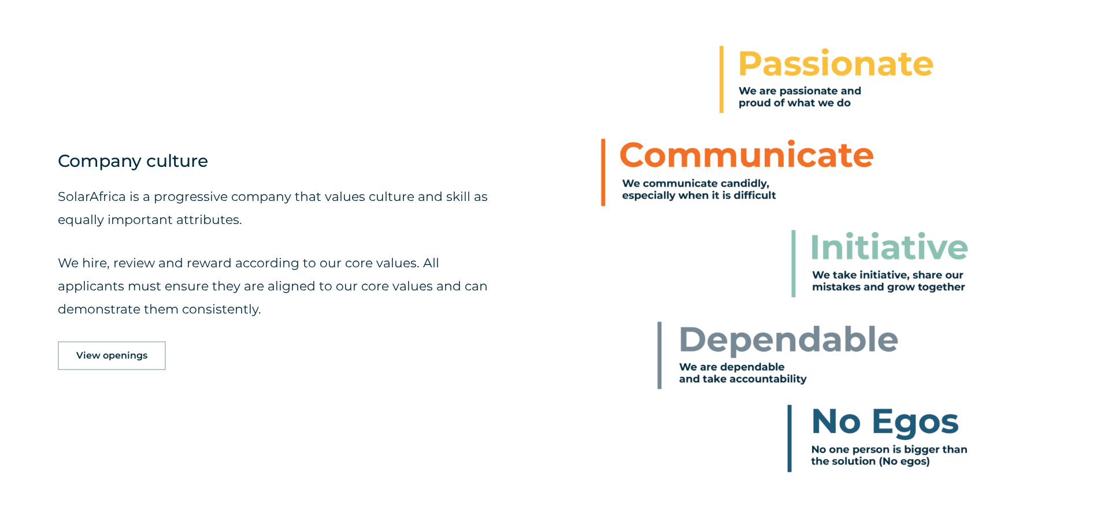
scroll to position [578, 0]
click at [105, 358] on span "View openings" at bounding box center [111, 354] width 71 height 9
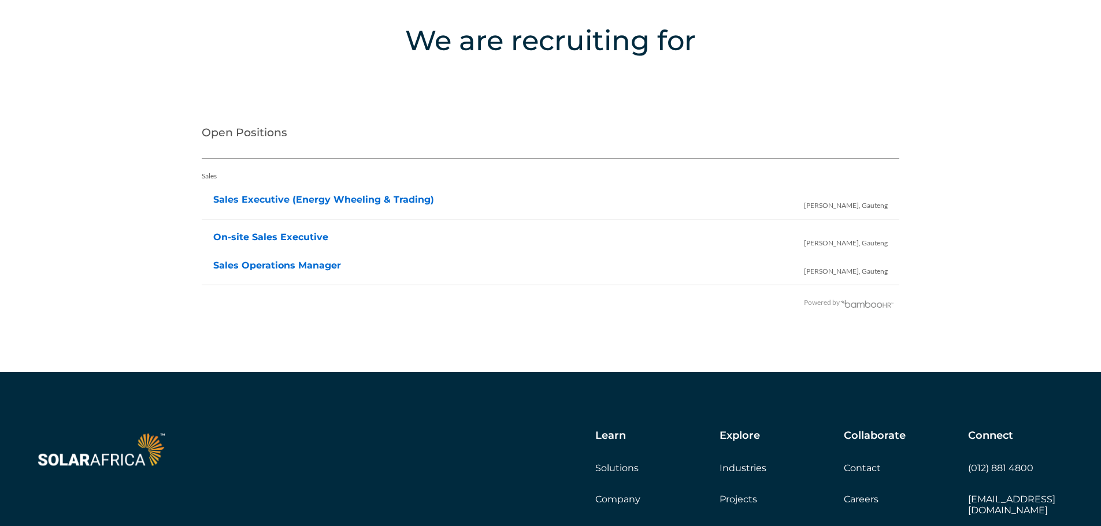
scroll to position [2351, 0]
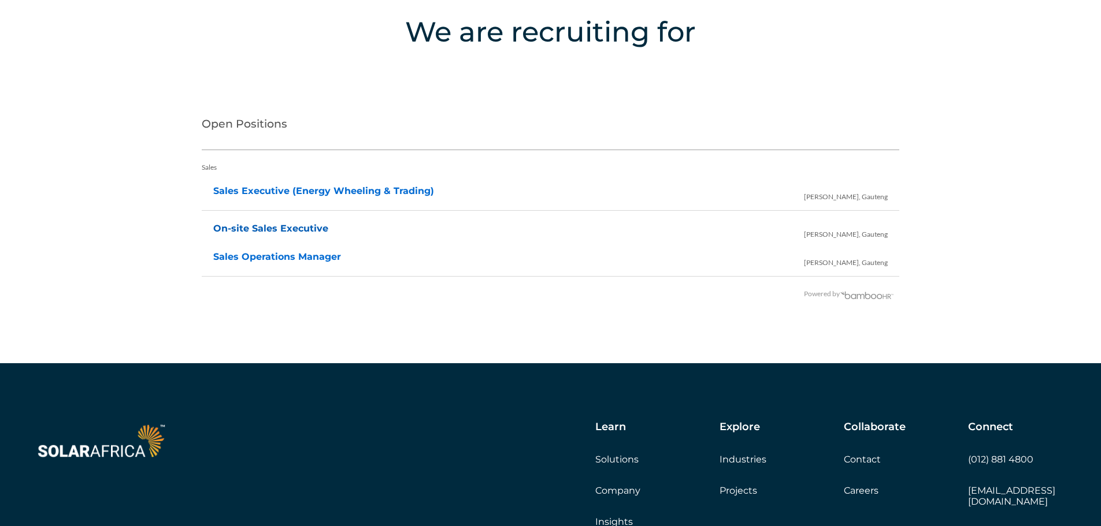
click at [288, 225] on link "On-site Sales Executive" at bounding box center [270, 228] width 115 height 11
